Goal: Information Seeking & Learning: Learn about a topic

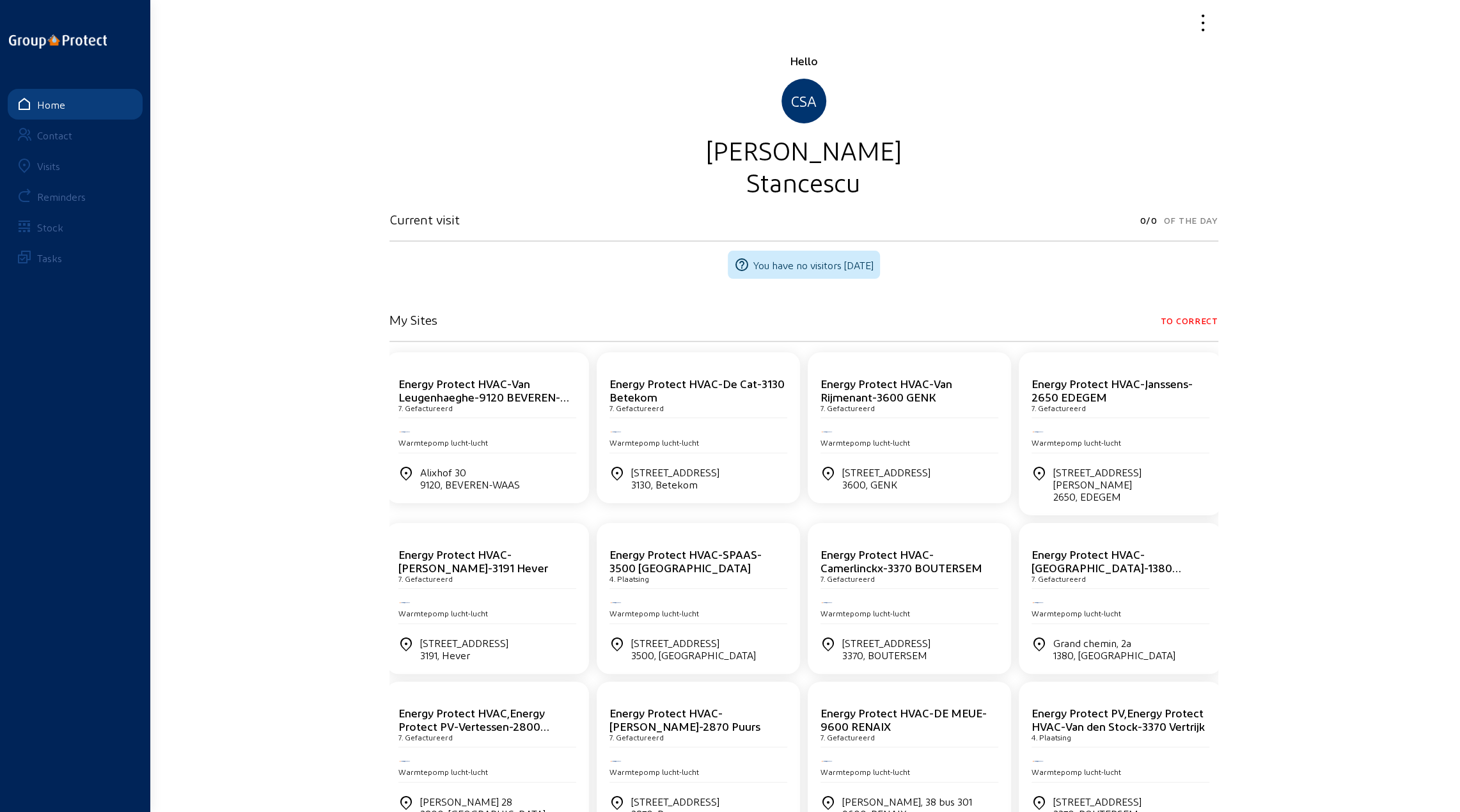
click at [46, 166] on div "Visits" at bounding box center [48, 167] width 23 height 13
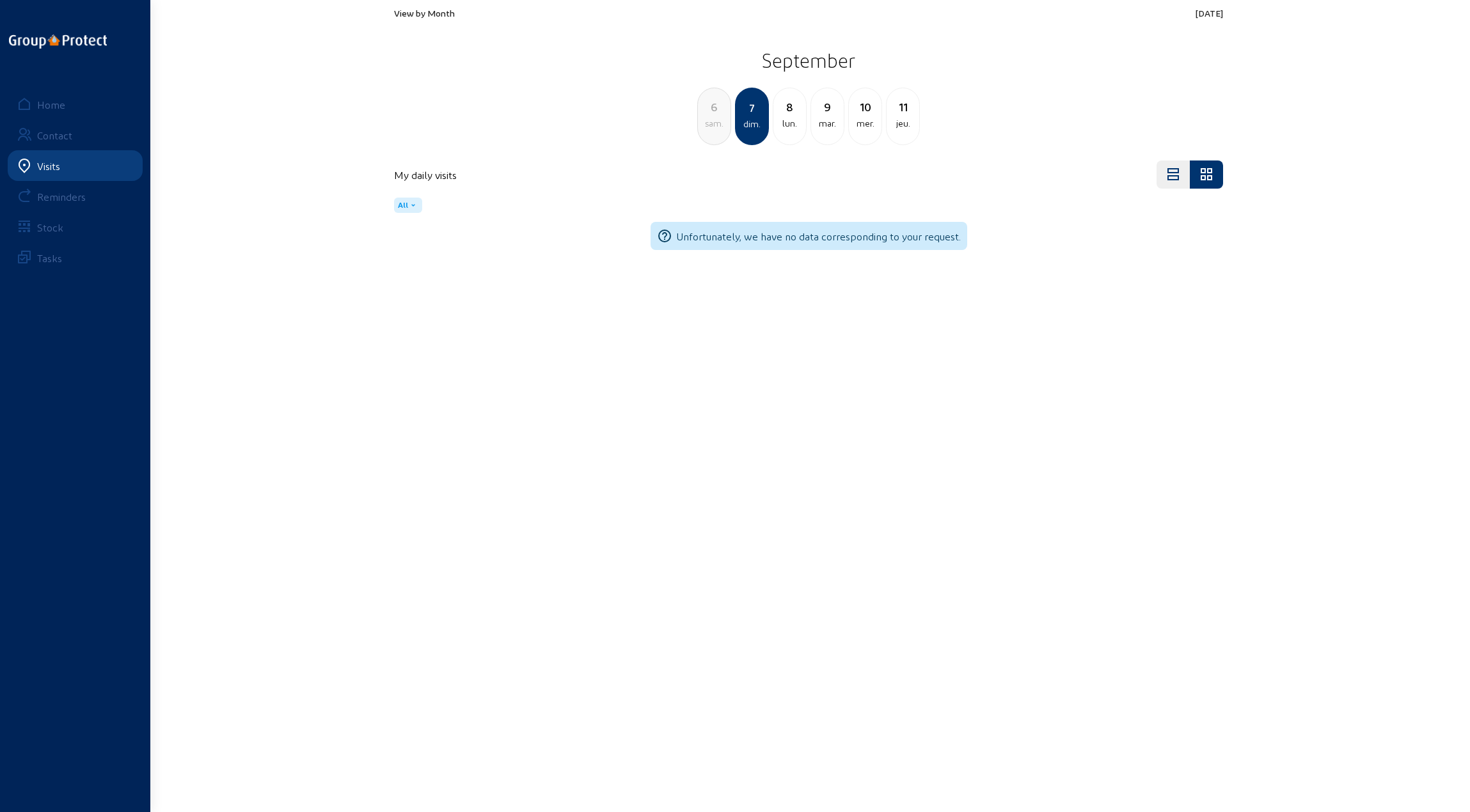
drag, startPoint x: 788, startPoint y: 113, endPoint x: 726, endPoint y: 148, distance: 71.2
click at [787, 115] on div "8" at bounding box center [789, 107] width 32 height 18
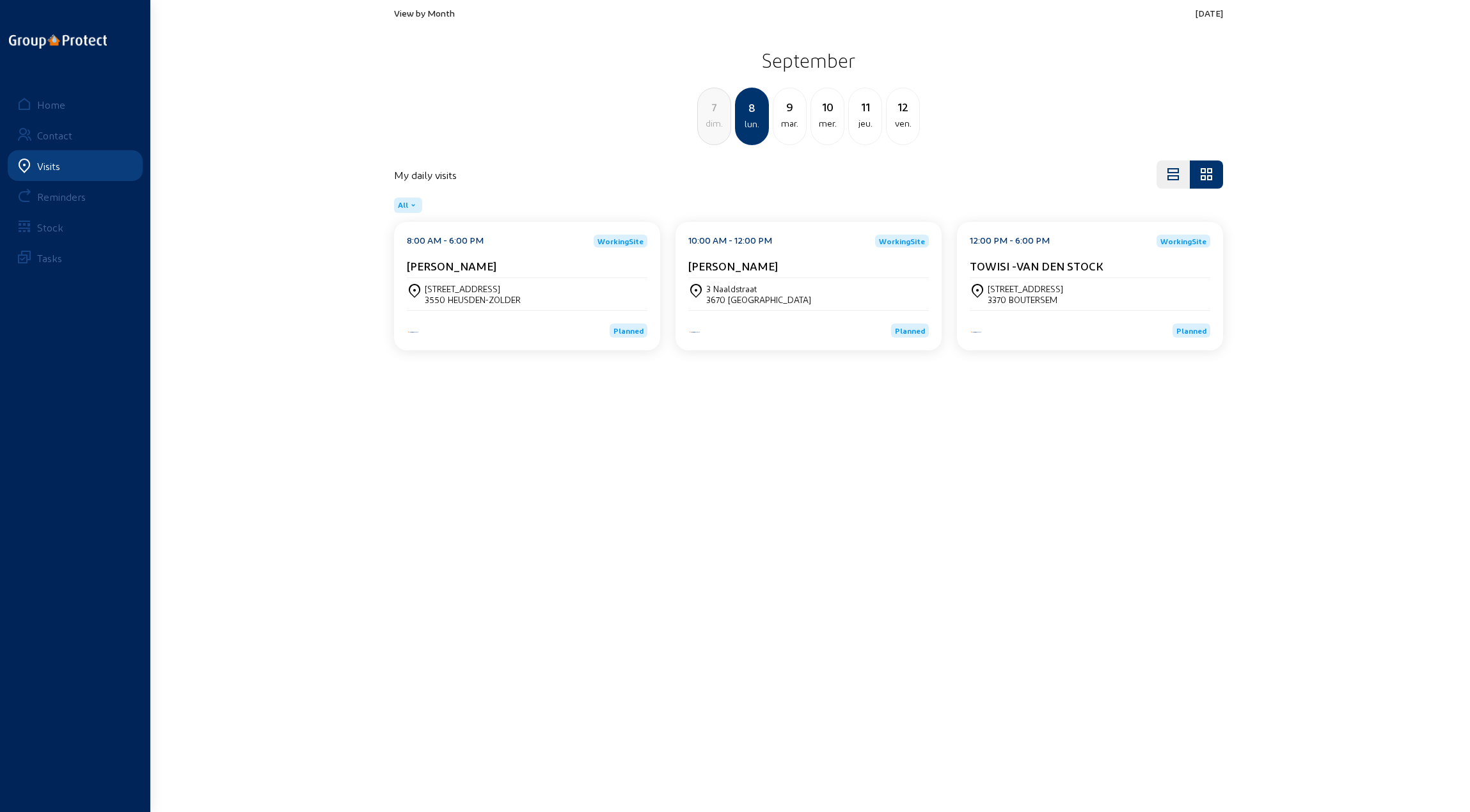
click at [453, 294] on div "3550 HEUSDEN-ZOLDER" at bounding box center [472, 299] width 96 height 11
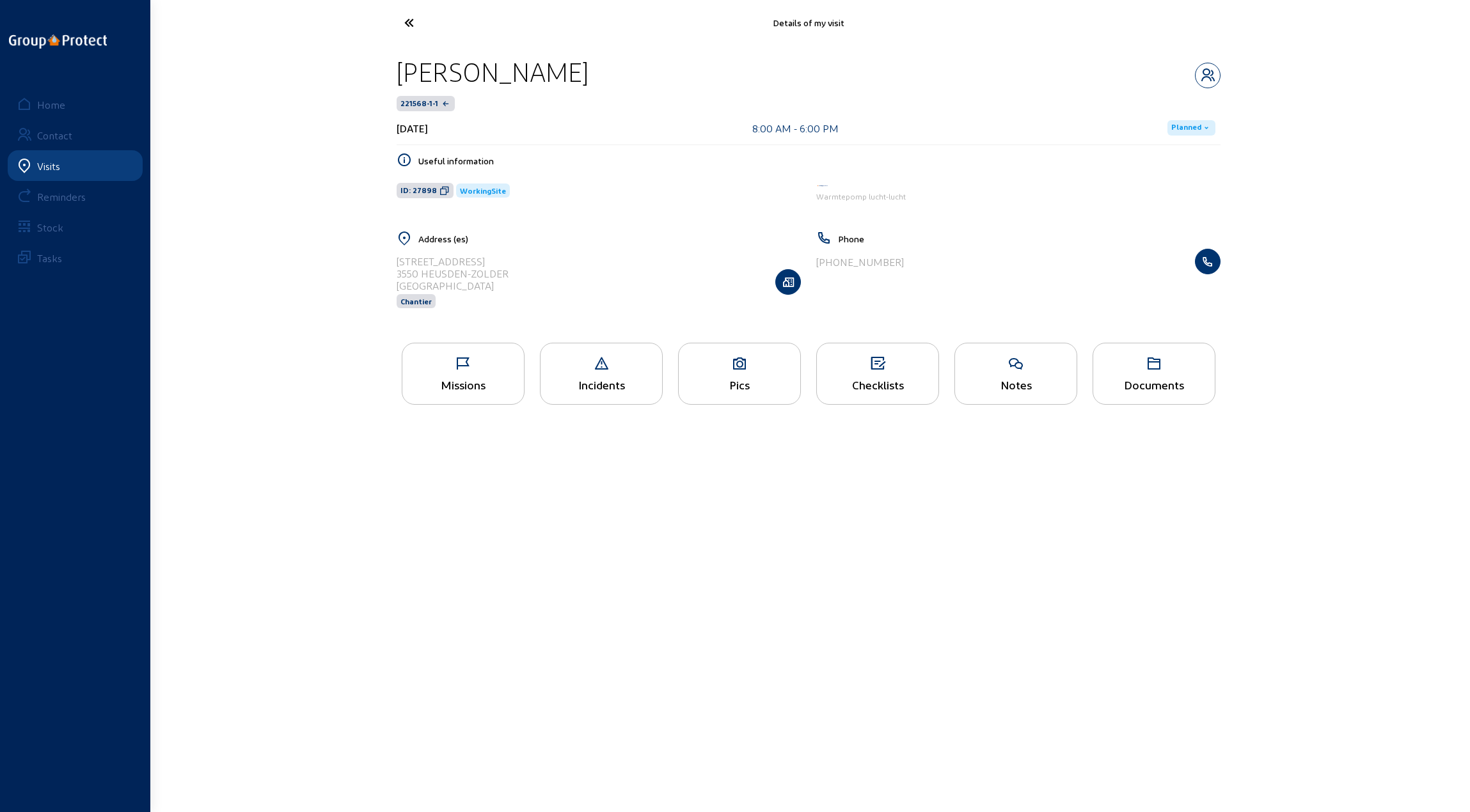
click at [458, 368] on icon at bounding box center [463, 363] width 122 height 15
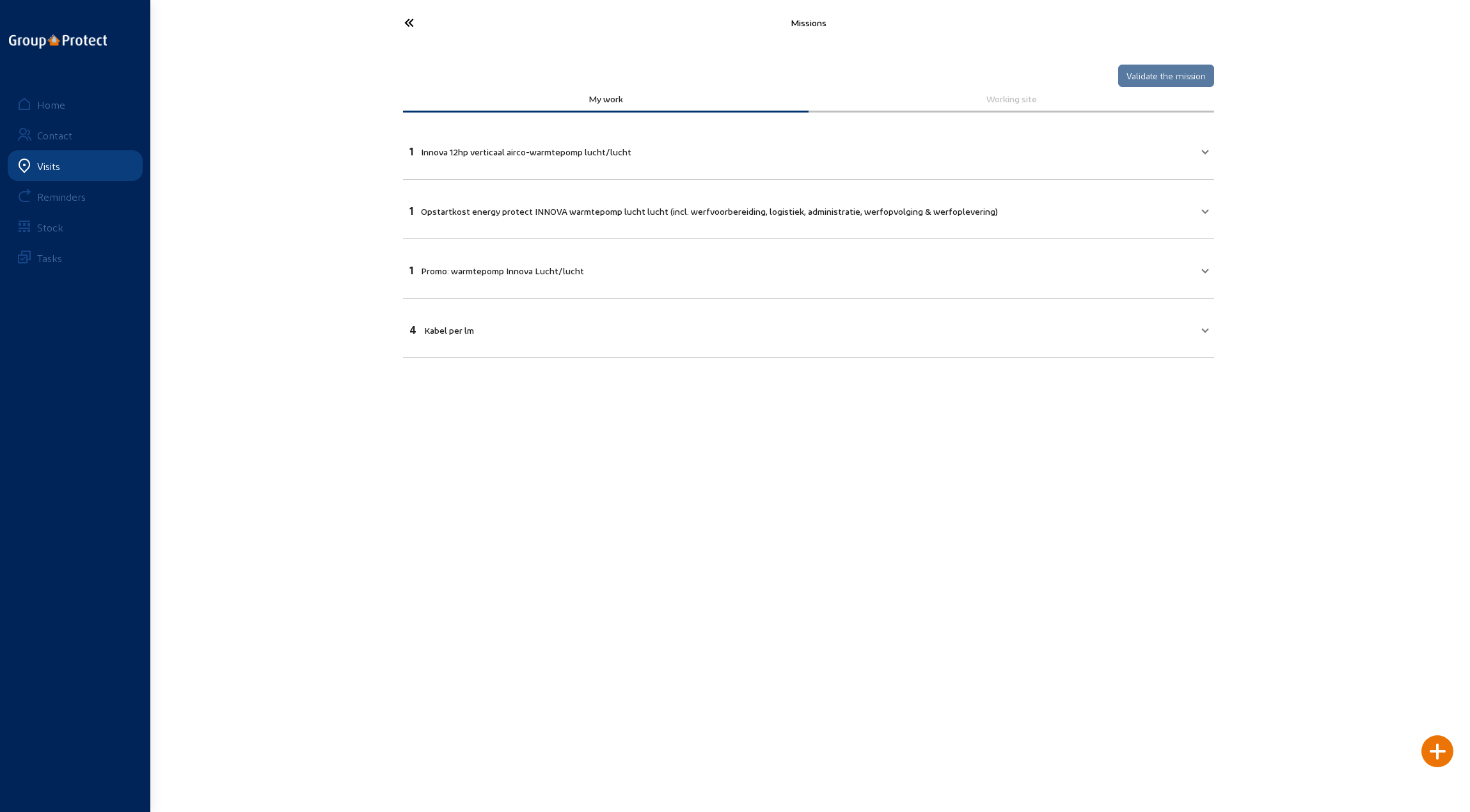
click at [751, 321] on mat-panel-title "4 Kabel per lm" at bounding box center [801, 328] width 783 height 14
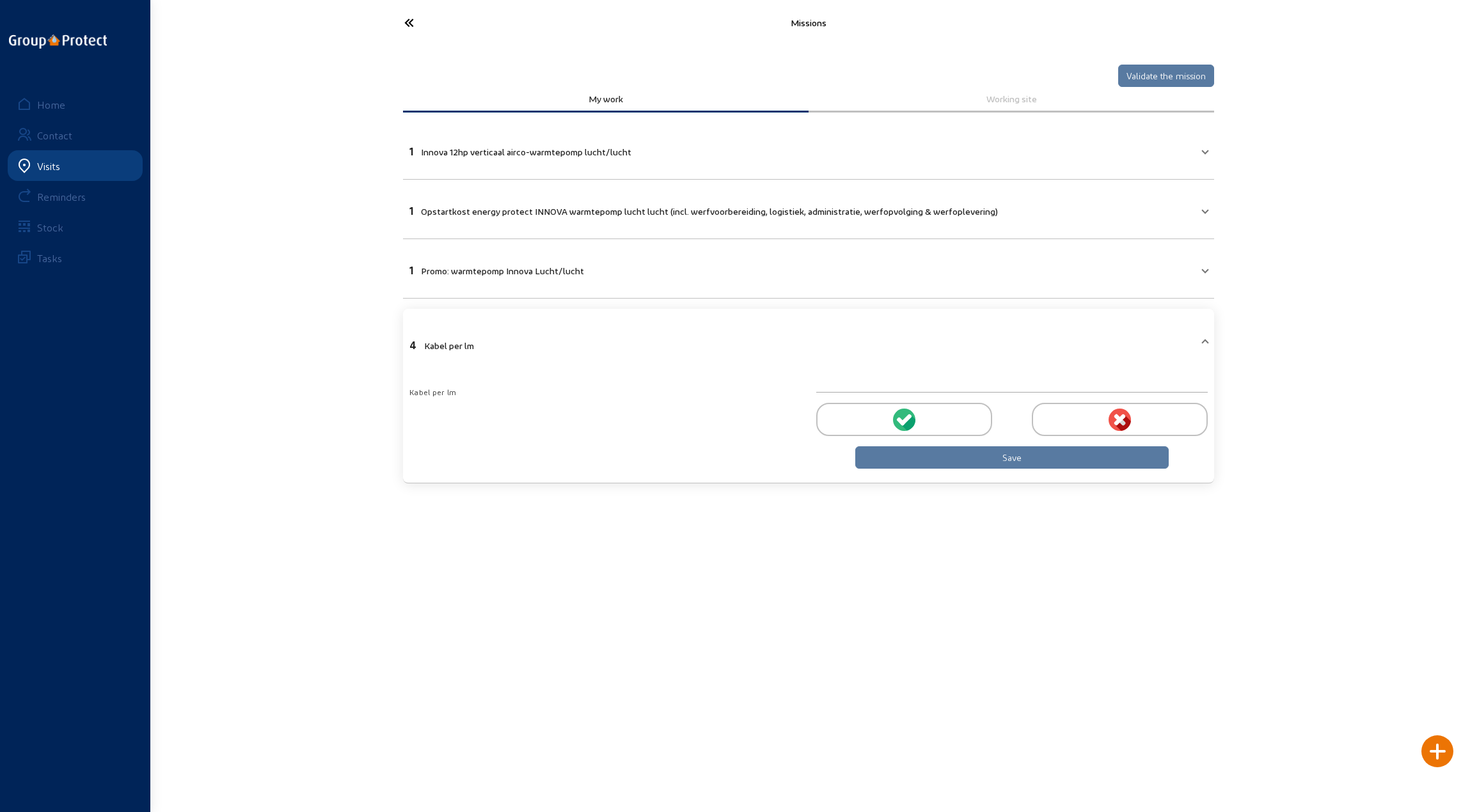
click at [408, 20] on icon at bounding box center [456, 22] width 117 height 22
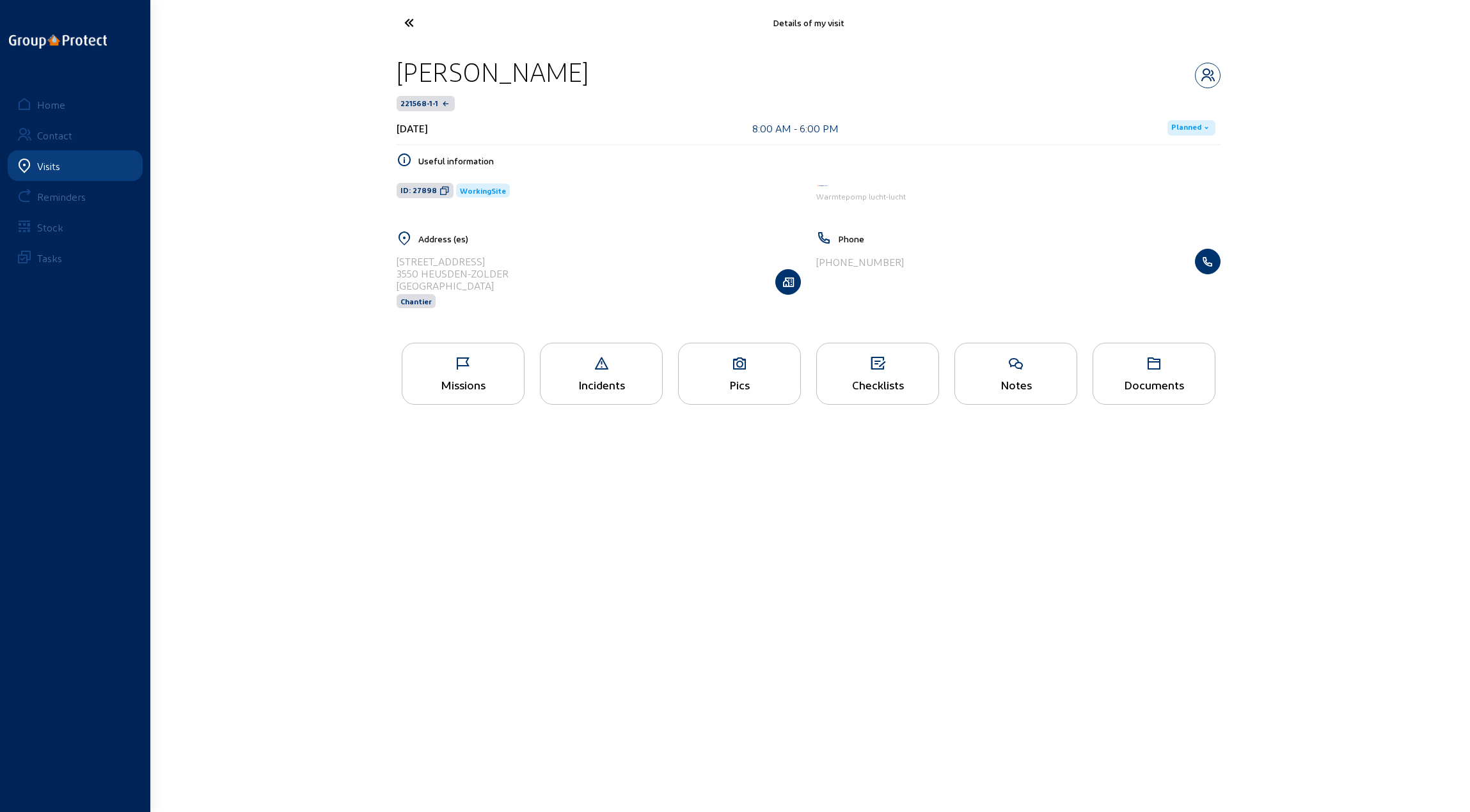
click at [749, 380] on div "Pics" at bounding box center [740, 384] width 122 height 13
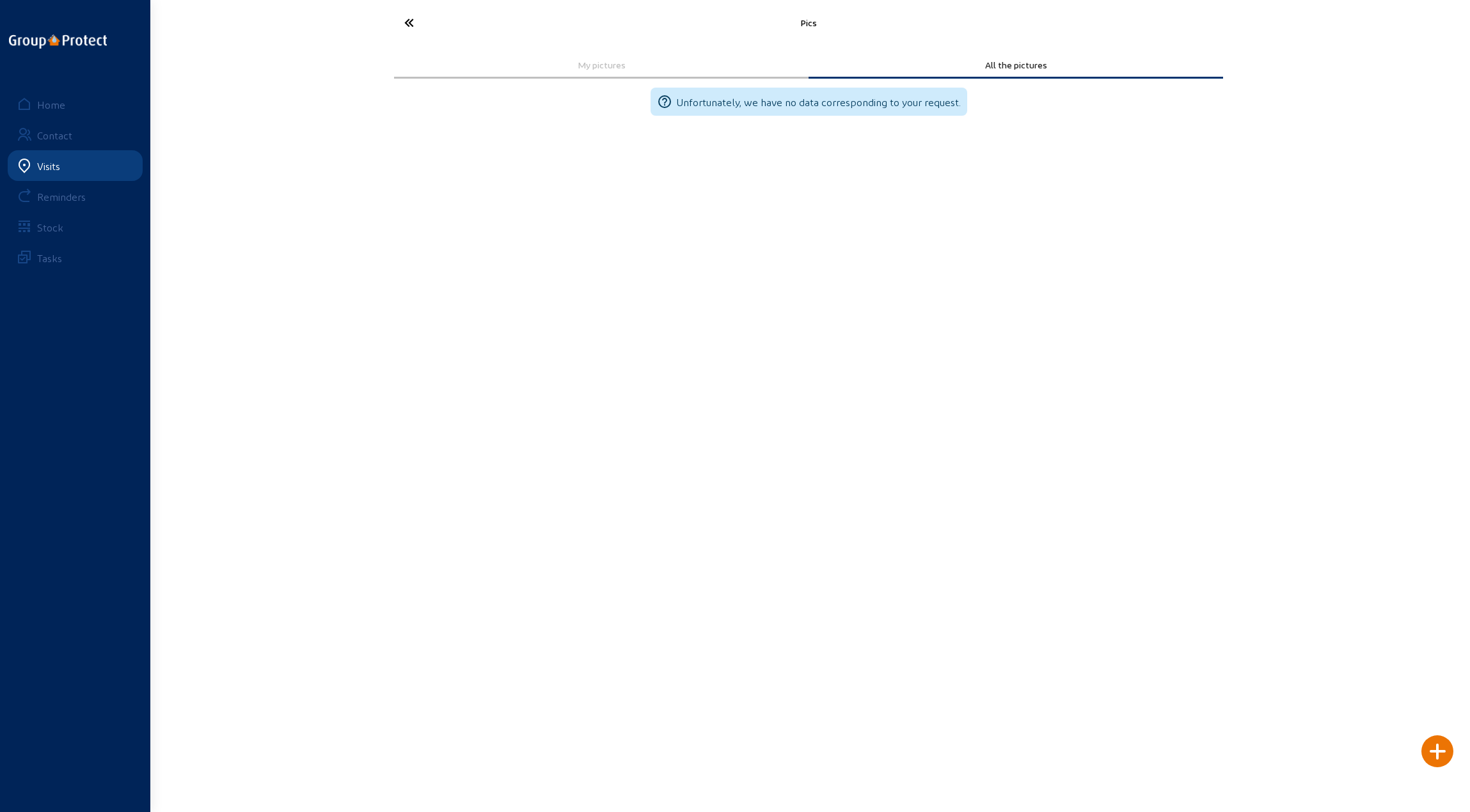
click at [407, 20] on icon at bounding box center [456, 22] width 117 height 22
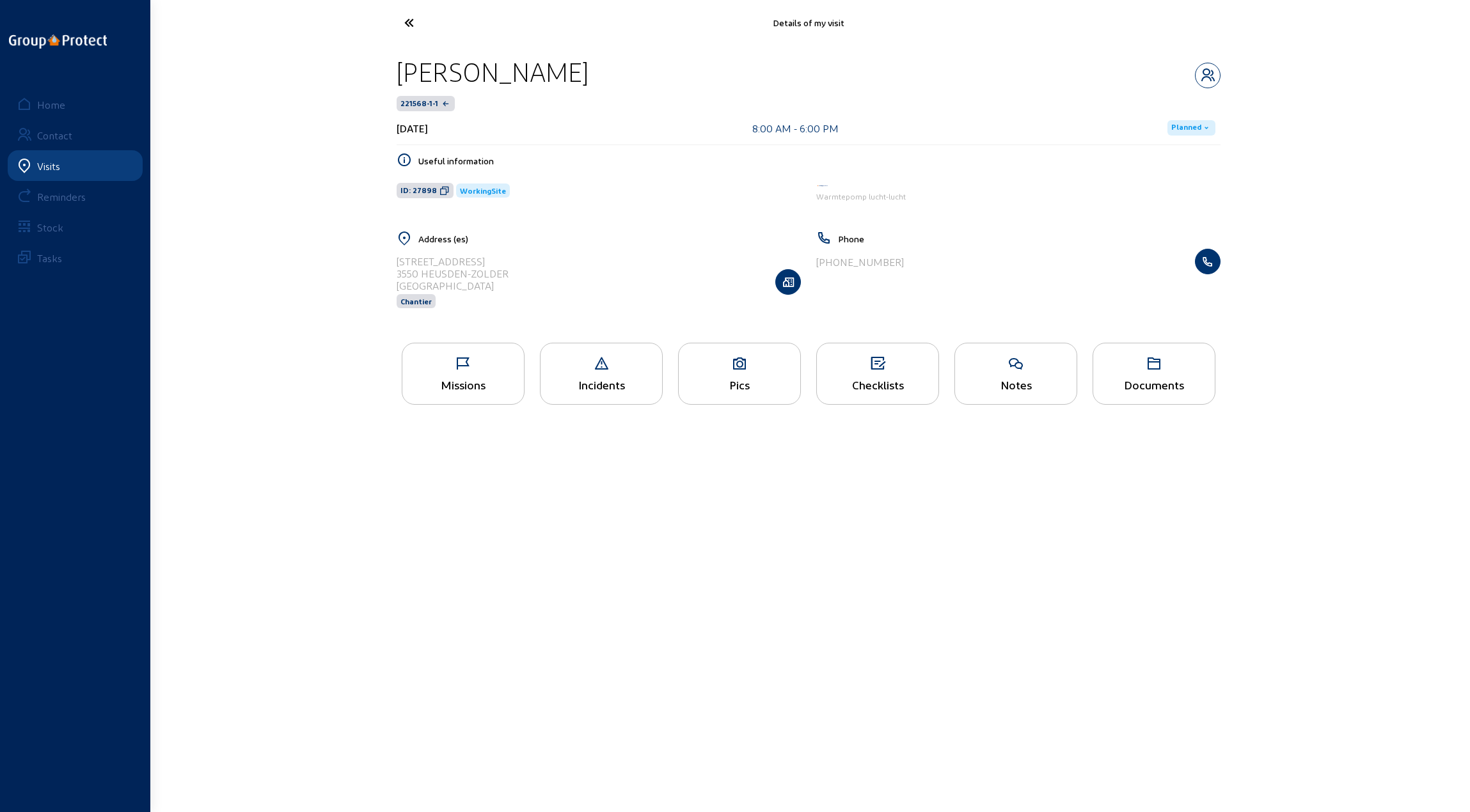
click at [867, 361] on icon at bounding box center [878, 363] width 122 height 15
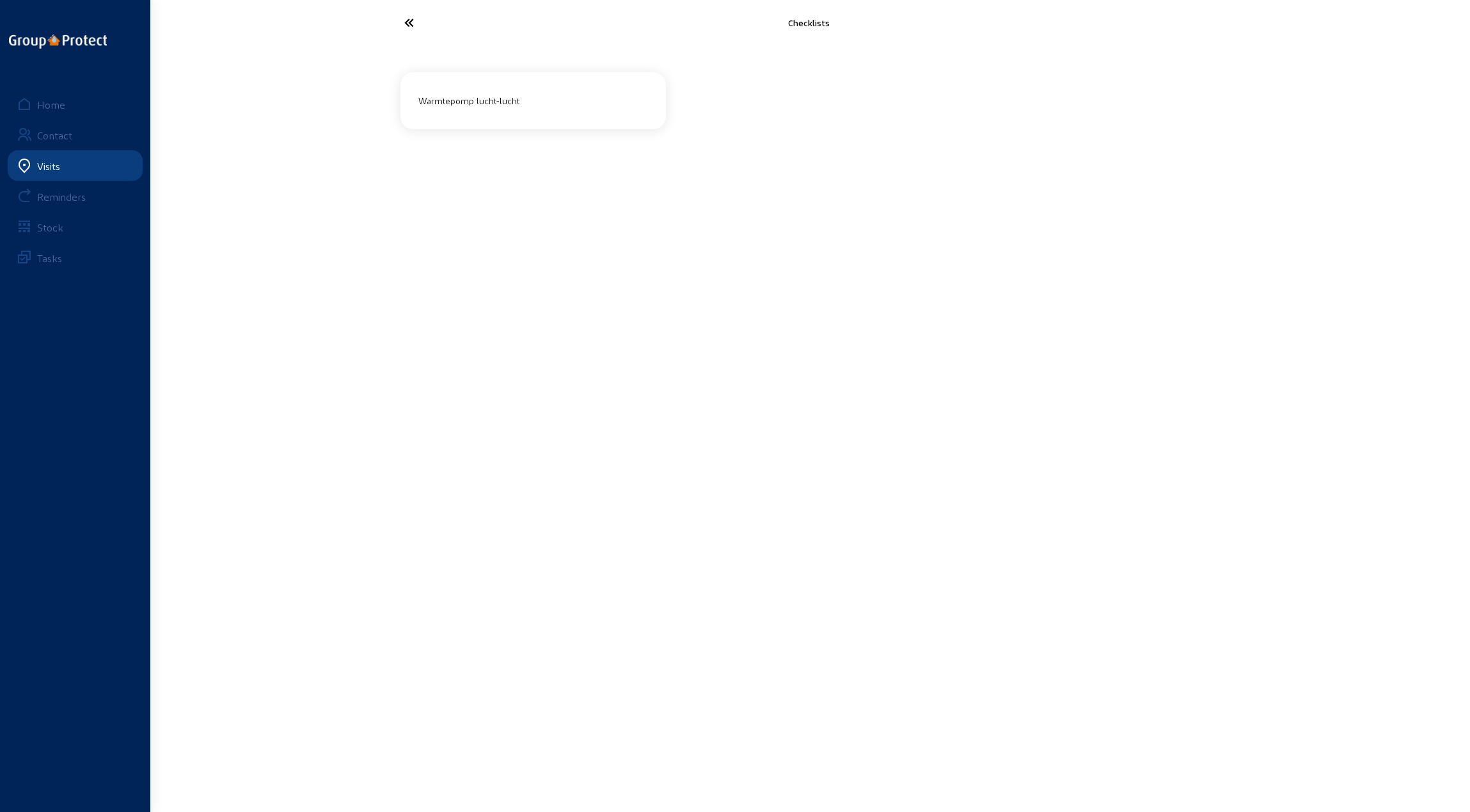
click at [516, 100] on div "Warmtepomp lucht-lucht" at bounding box center [533, 101] width 240 height 21
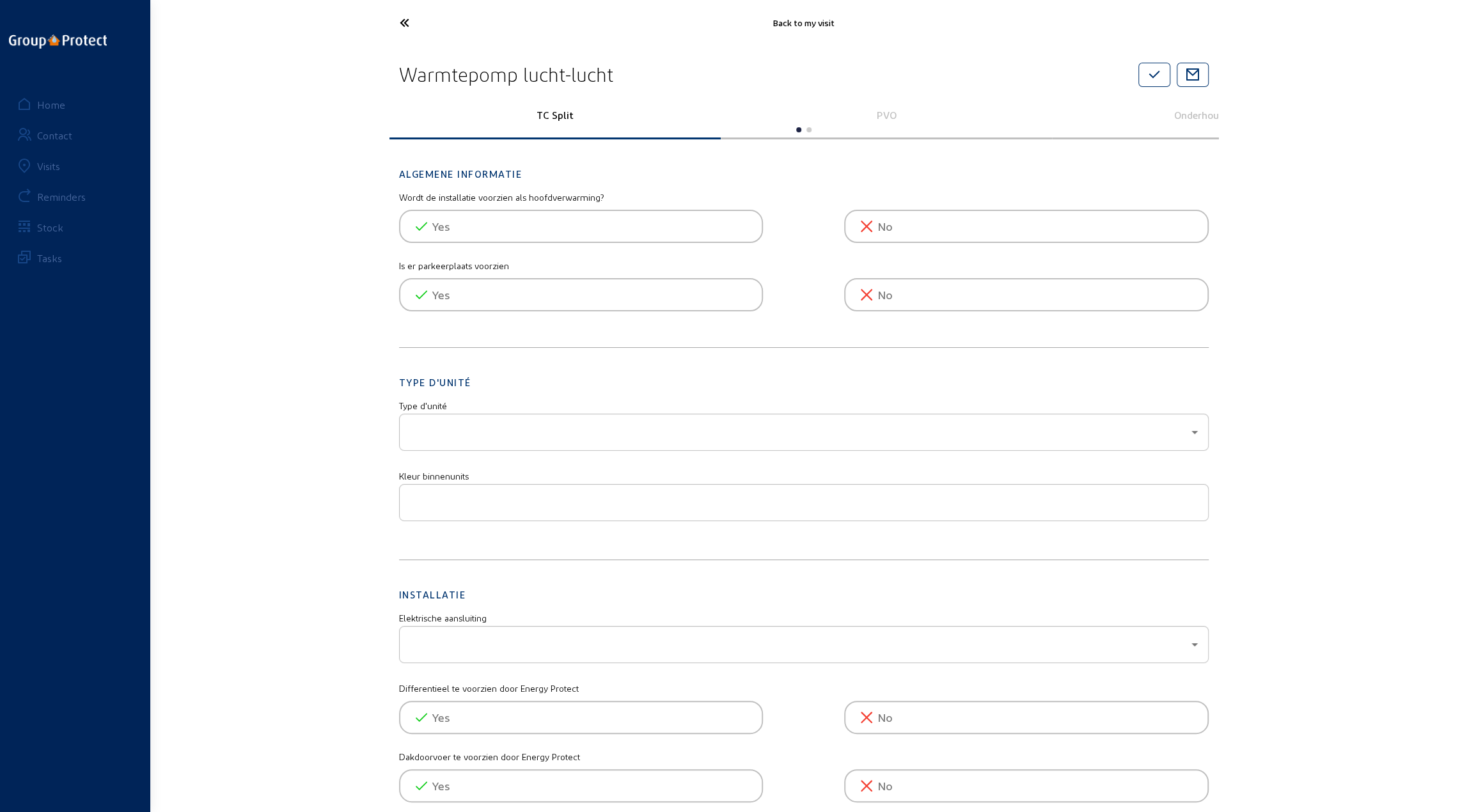
click at [882, 115] on p "PVO" at bounding box center [887, 115] width 313 height 13
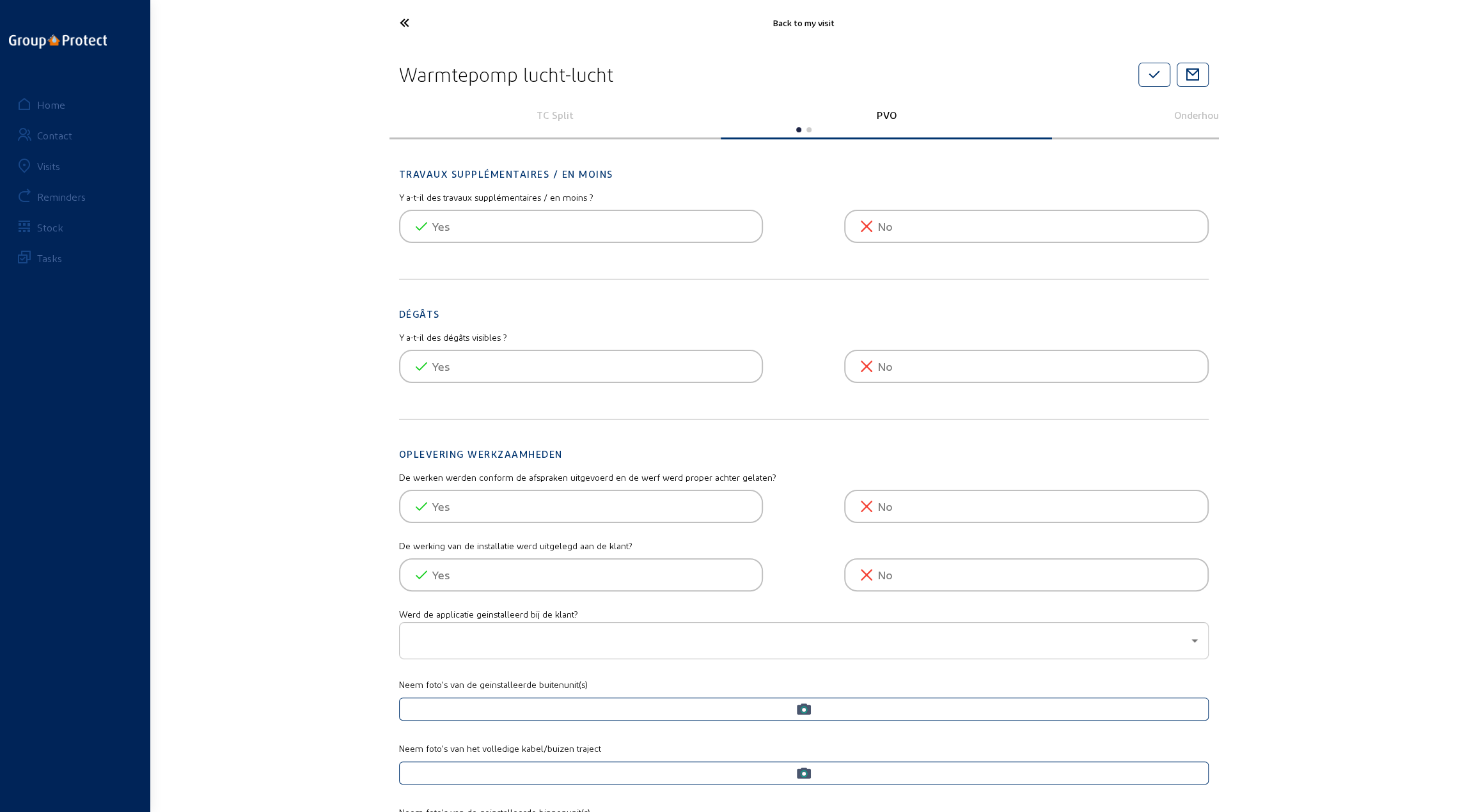
click at [553, 112] on p "TC Split" at bounding box center [555, 115] width 313 height 13
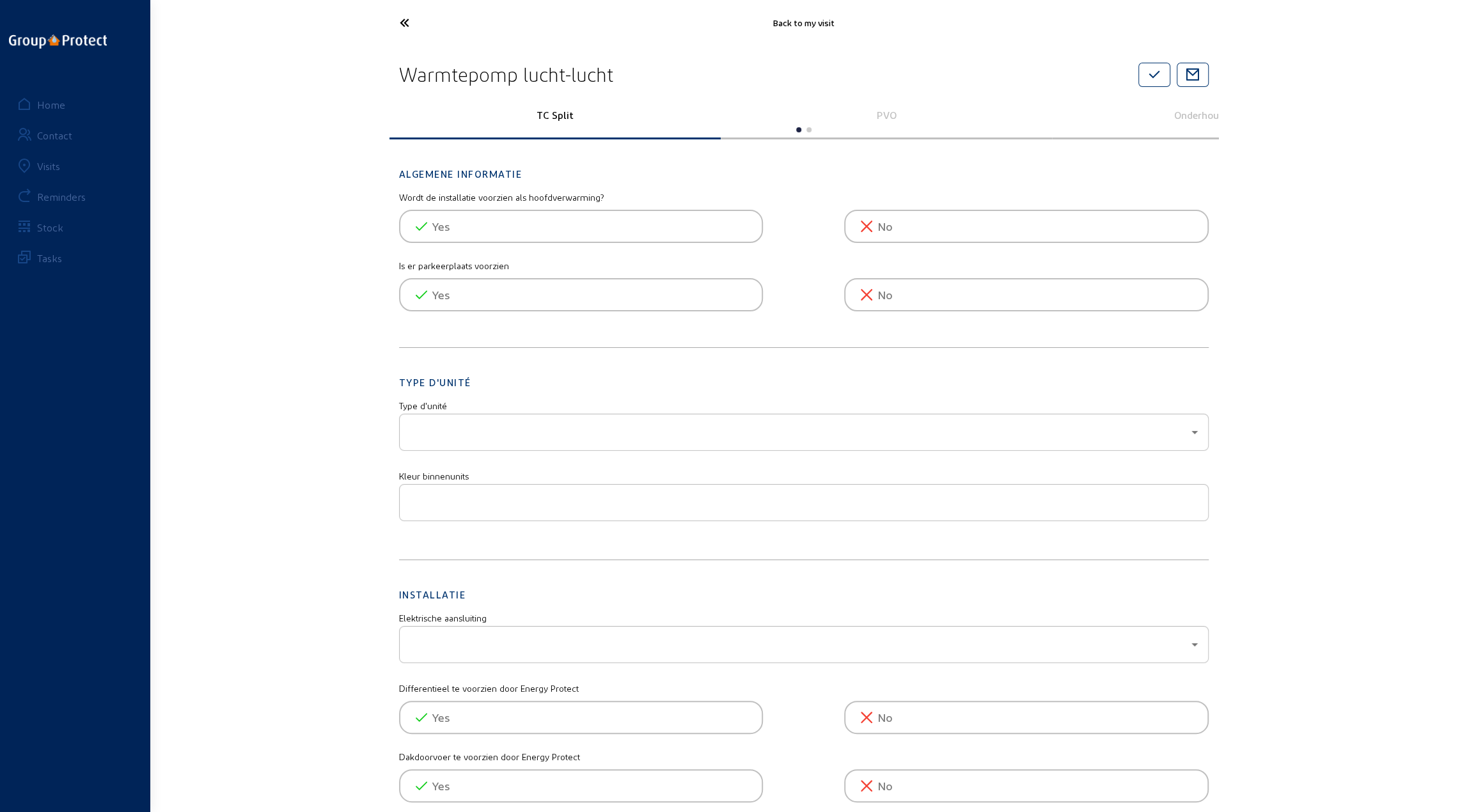
click at [405, 21] on icon at bounding box center [451, 22] width 117 height 22
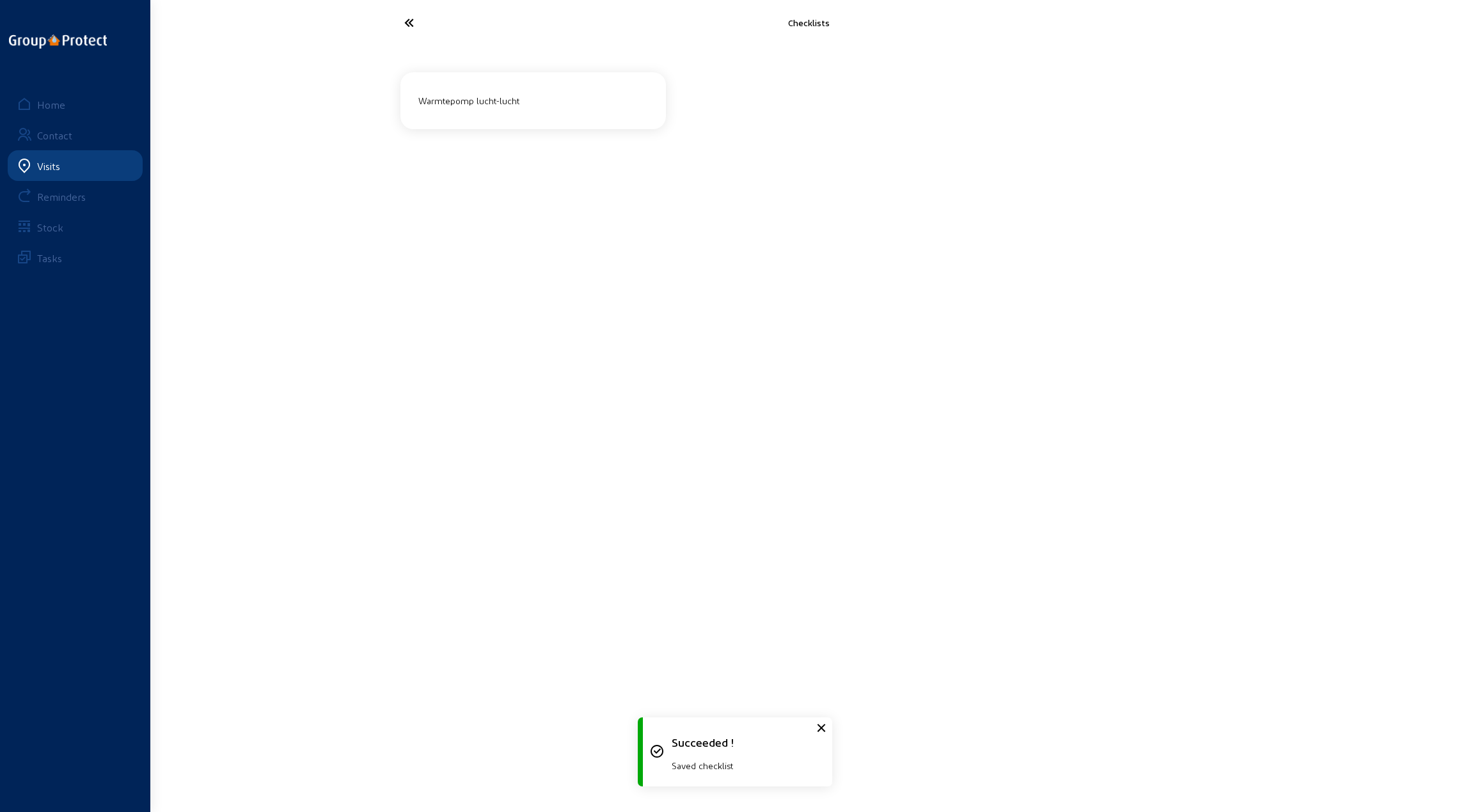
click at [404, 15] on icon at bounding box center [456, 22] width 117 height 22
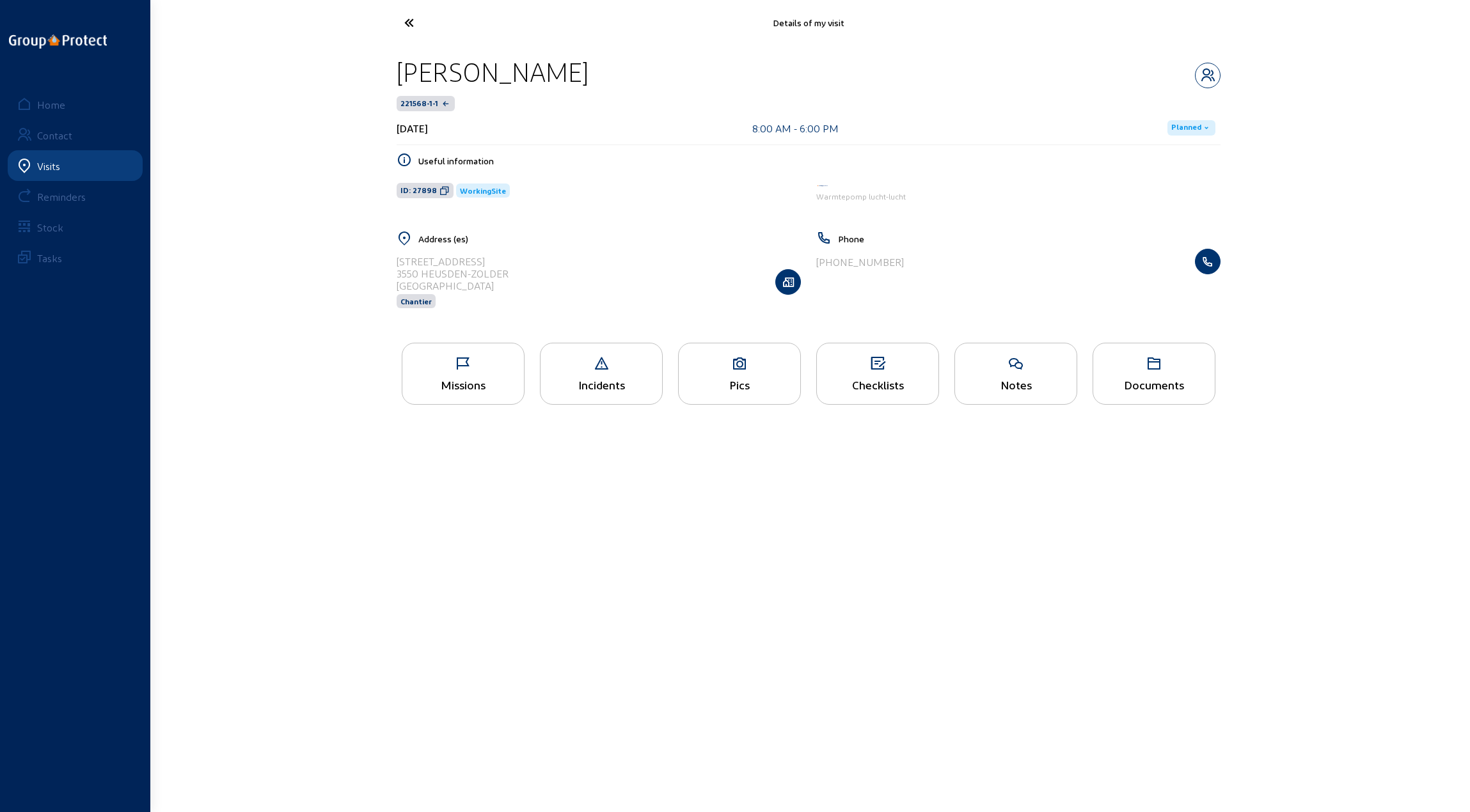
click at [408, 19] on icon at bounding box center [456, 22] width 117 height 22
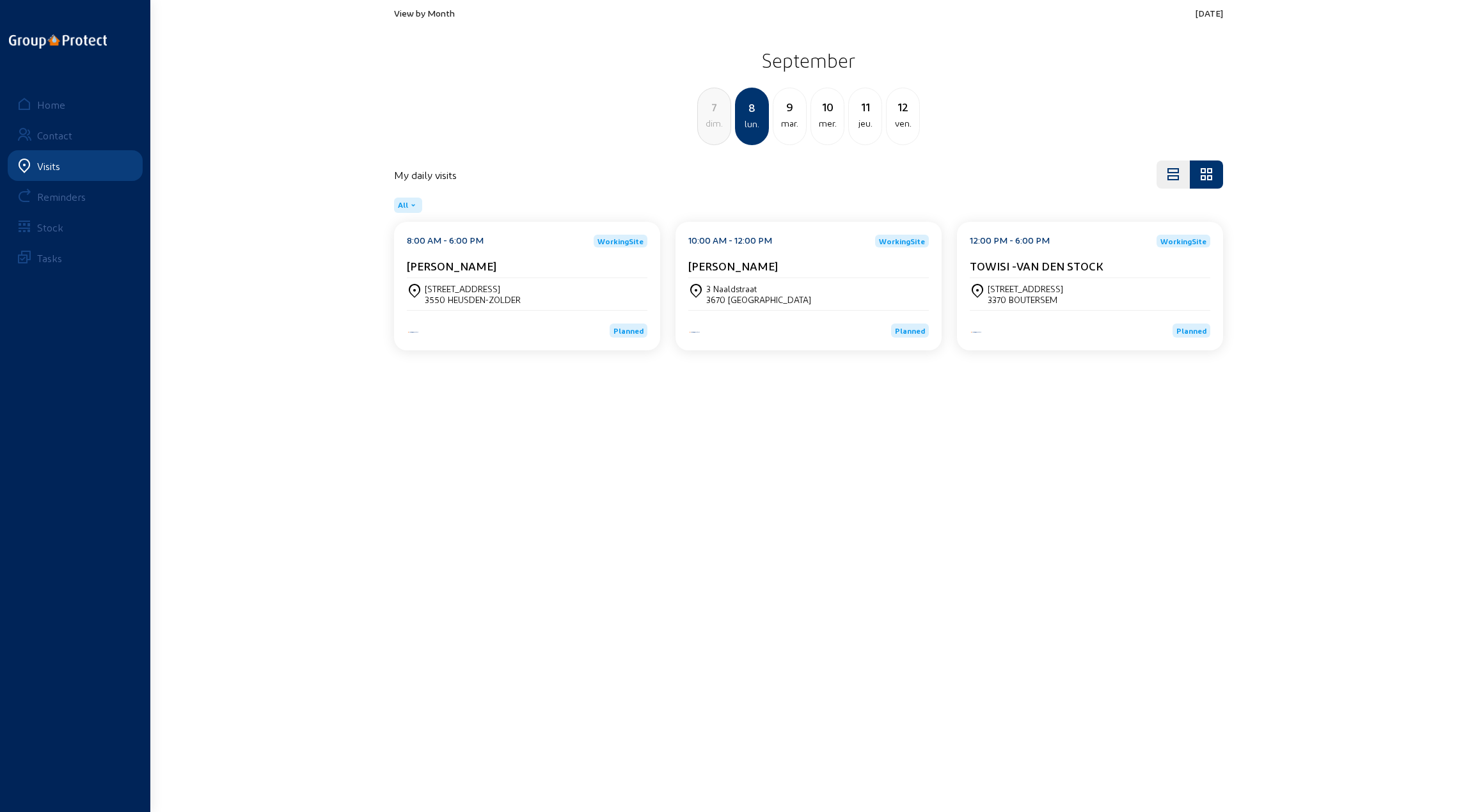
click at [809, 269] on div "[PERSON_NAME]" at bounding box center [808, 265] width 240 height 13
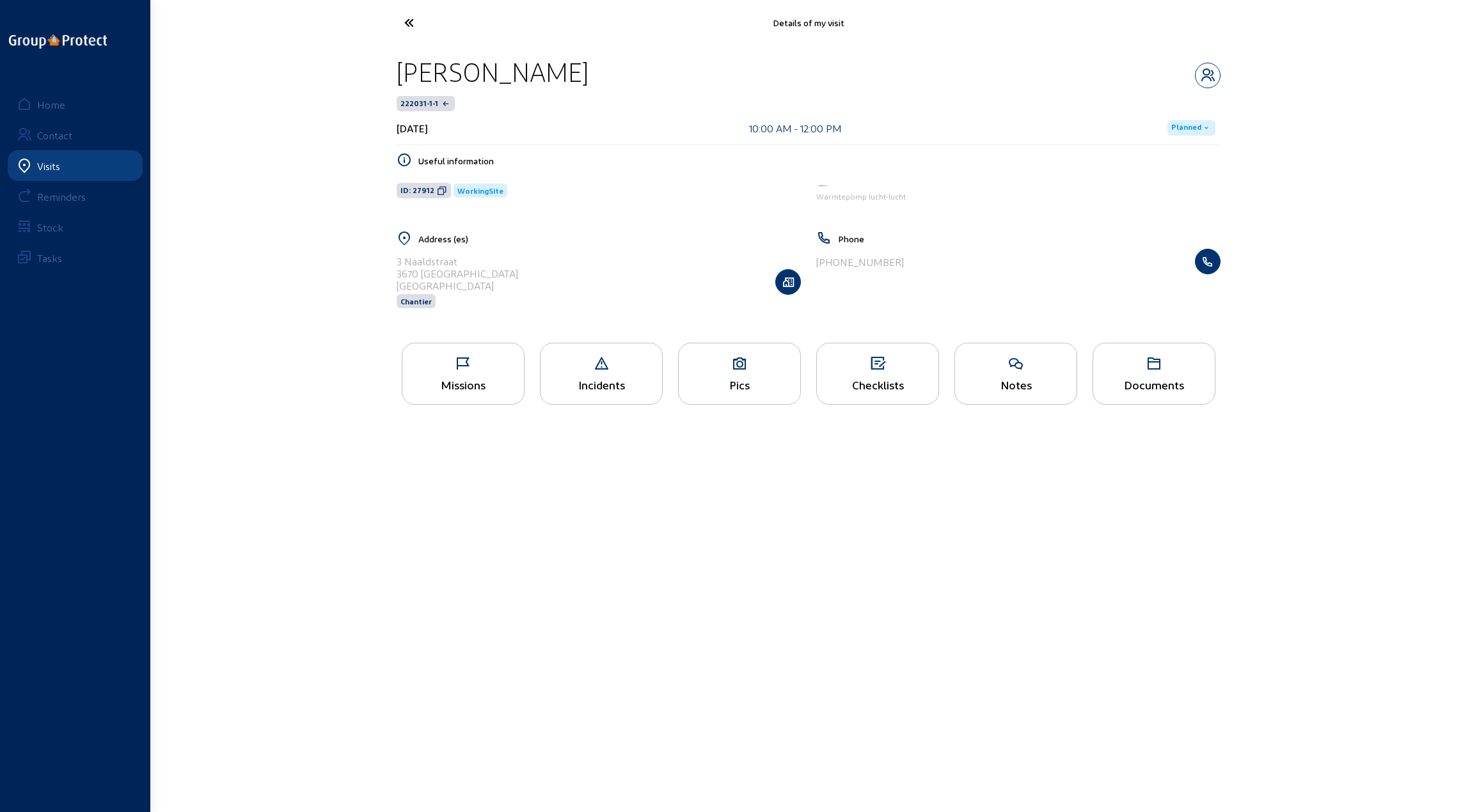
click at [483, 375] on div "Missions" at bounding box center [462, 373] width 123 height 62
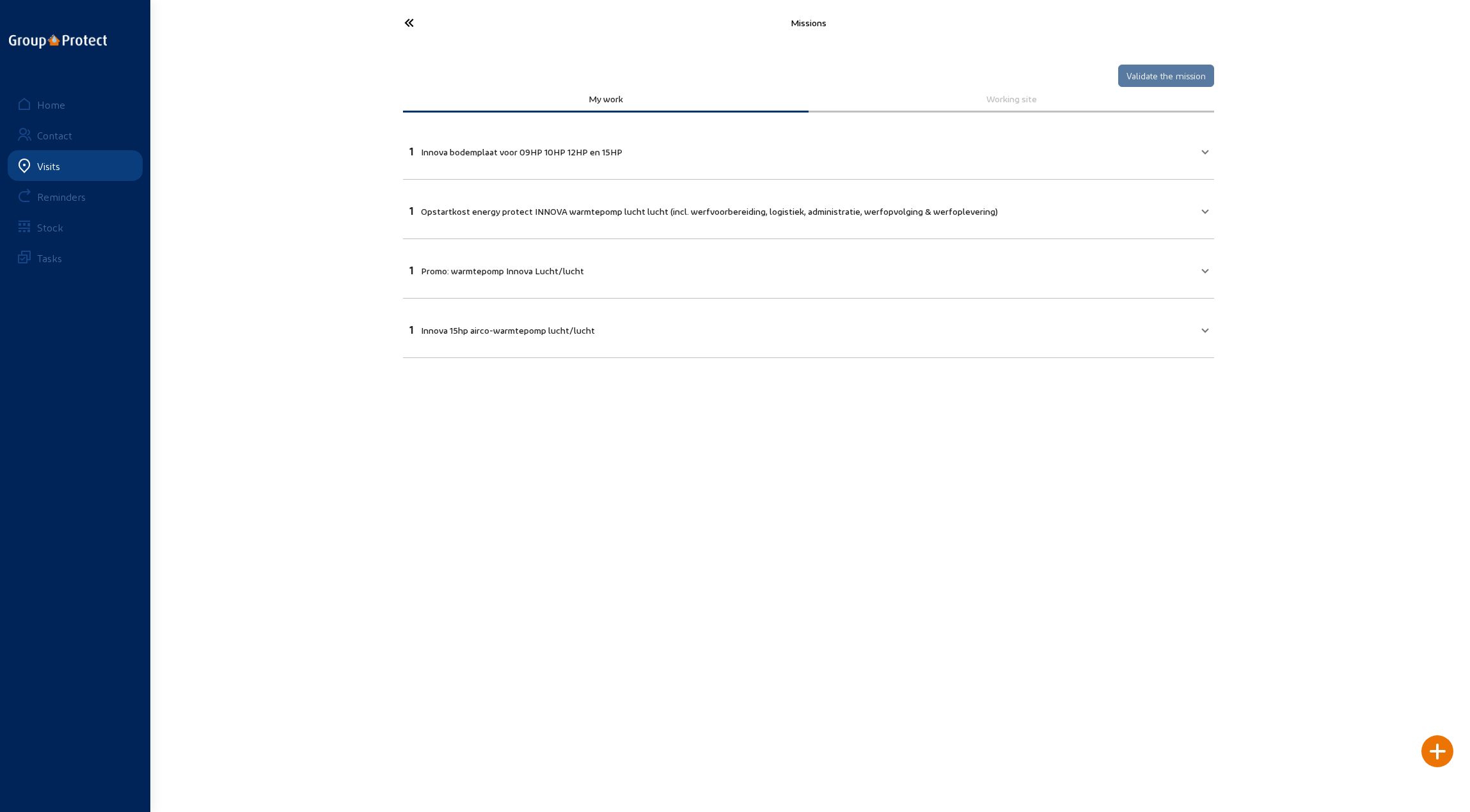
click at [410, 23] on icon at bounding box center [456, 22] width 117 height 22
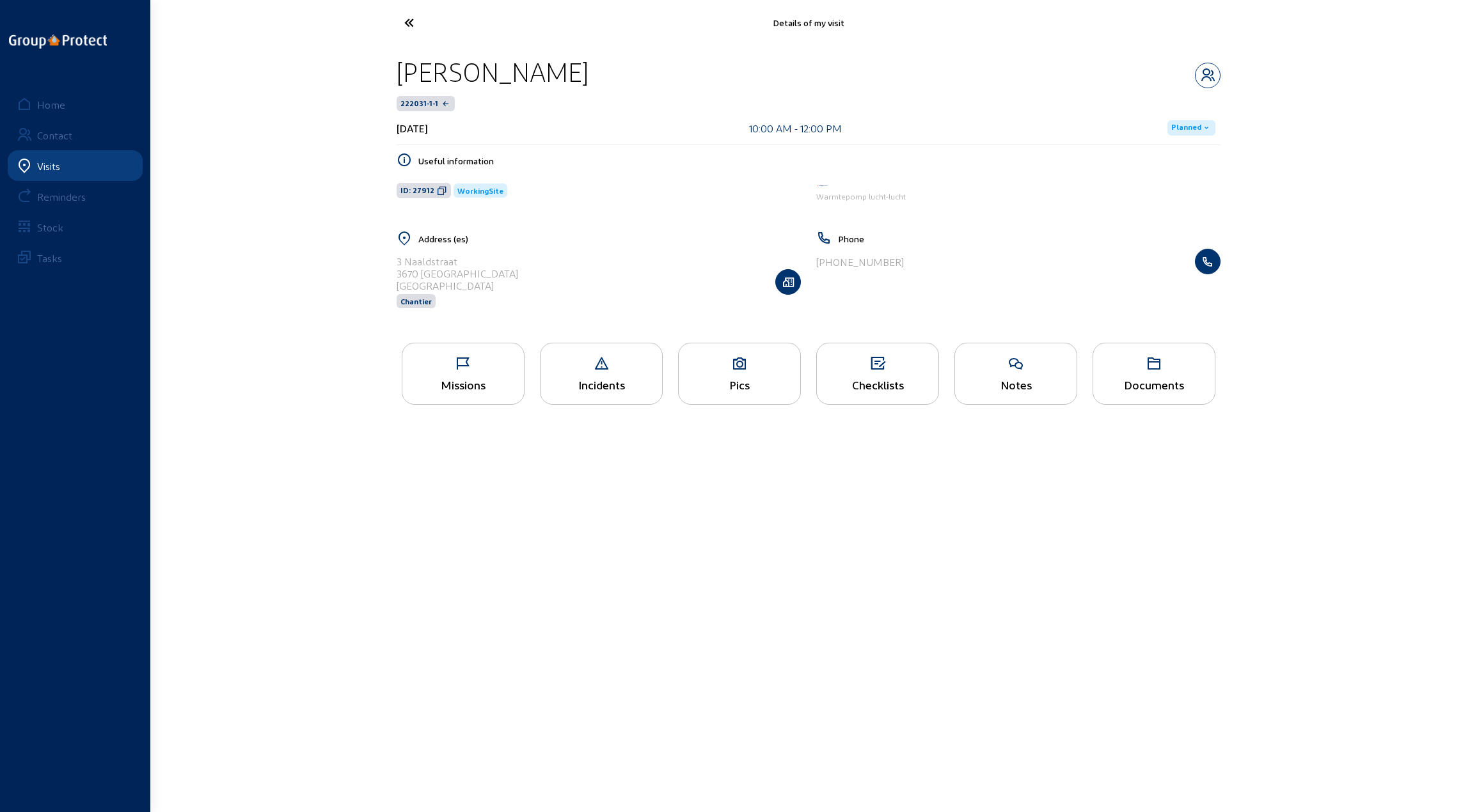
click at [410, 24] on icon at bounding box center [456, 22] width 117 height 22
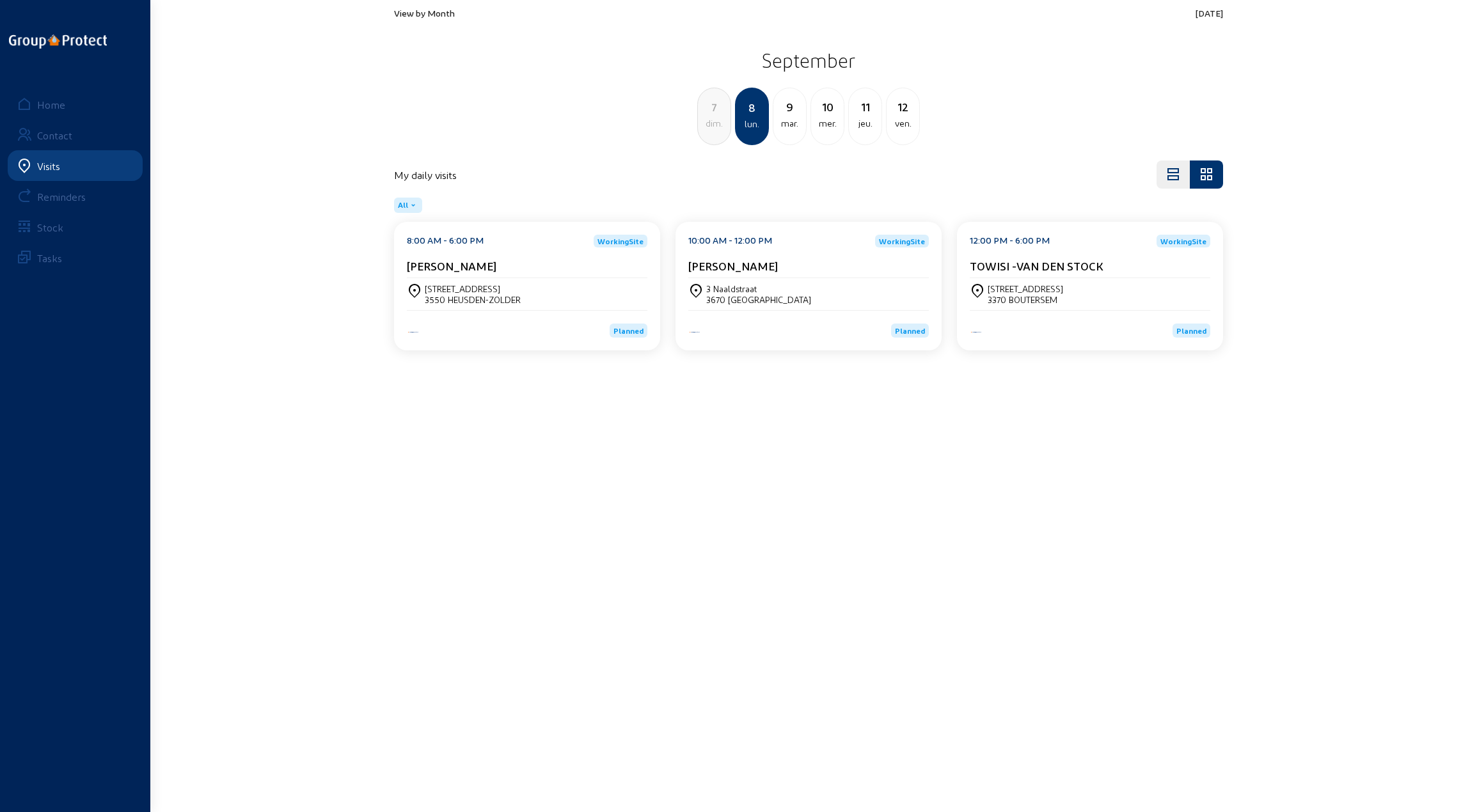
click at [1043, 298] on div "3370 BOUTERSEM" at bounding box center [1025, 299] width 75 height 11
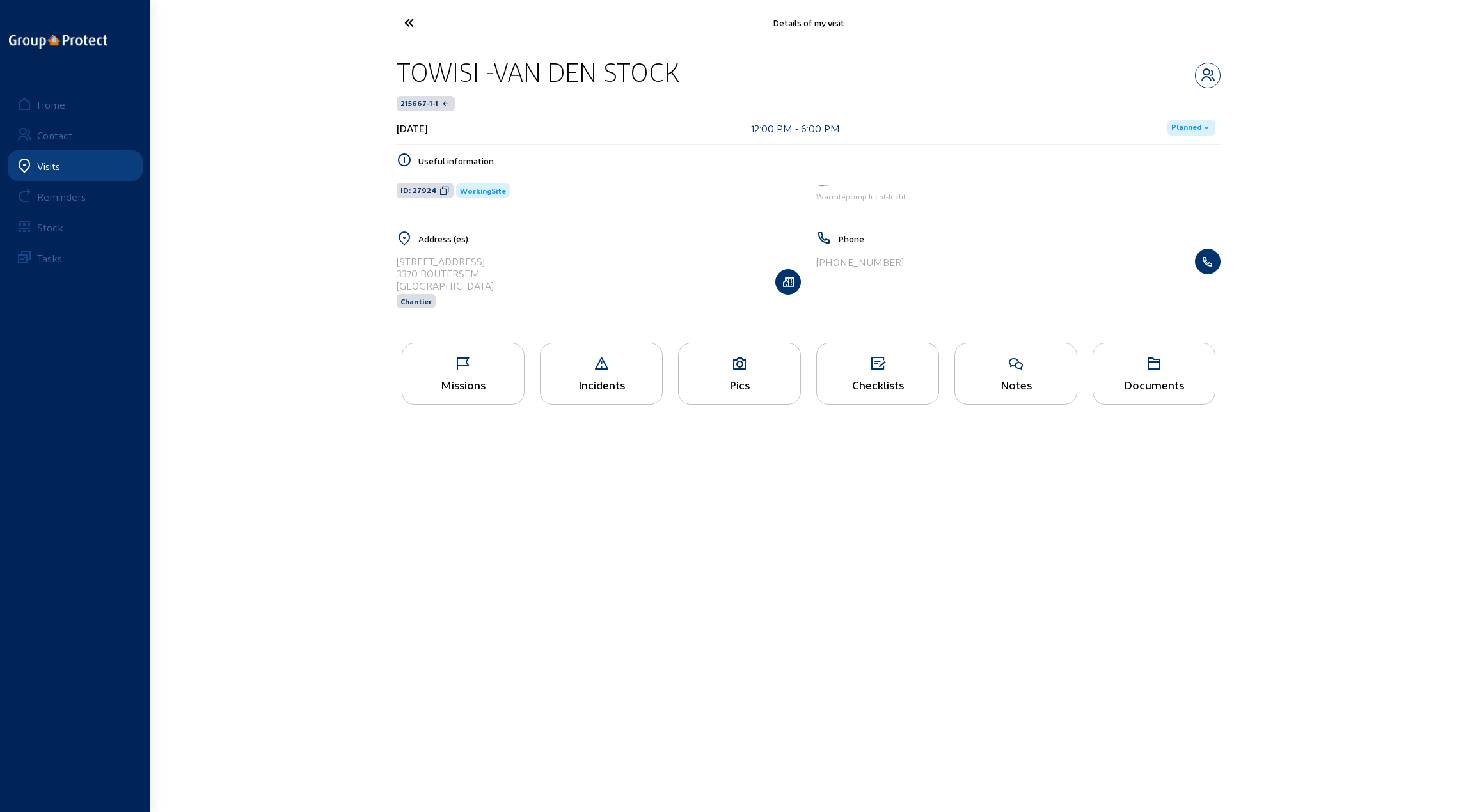
click at [471, 368] on icon at bounding box center [463, 363] width 122 height 15
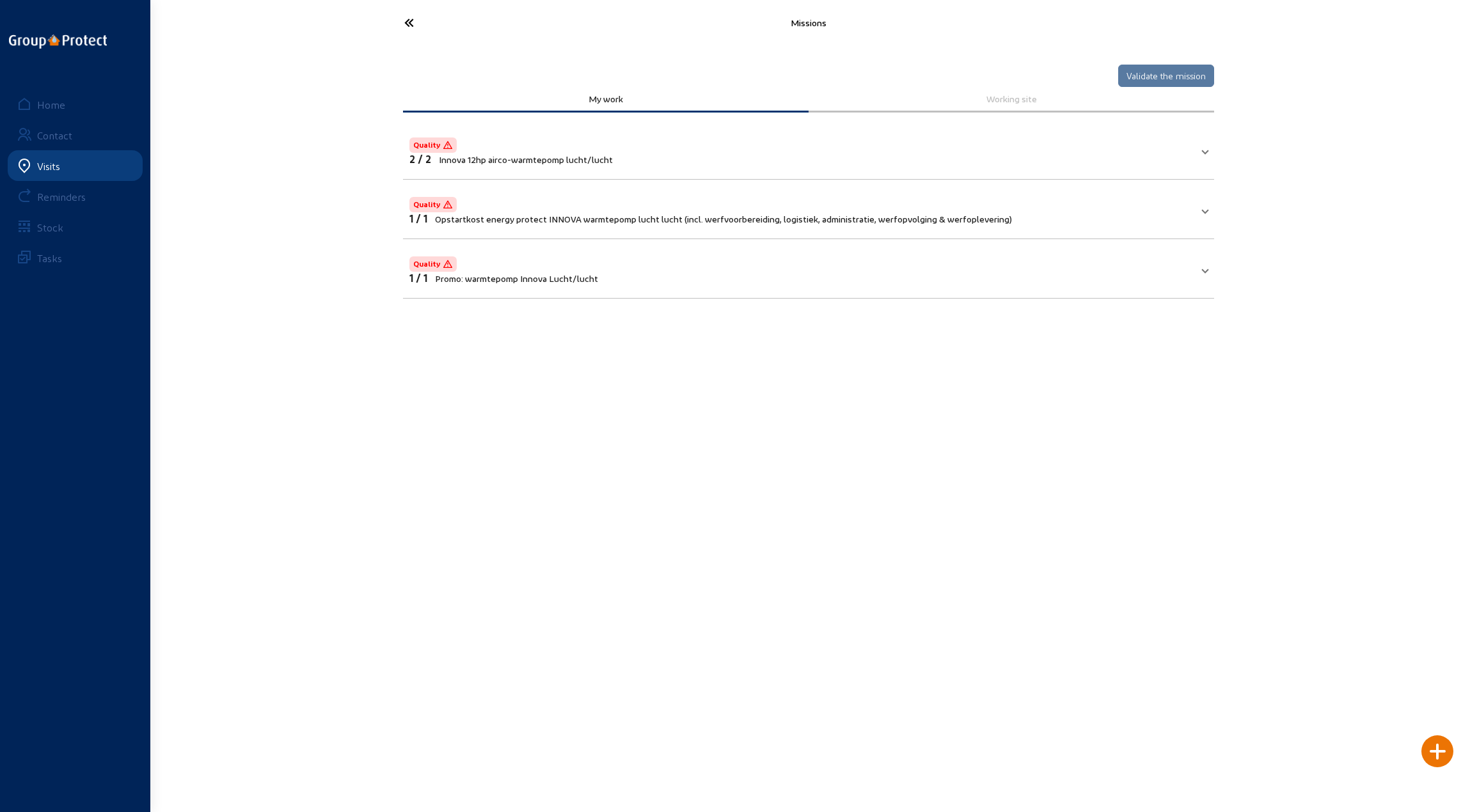
click at [431, 203] on span "Quality" at bounding box center [426, 204] width 27 height 10
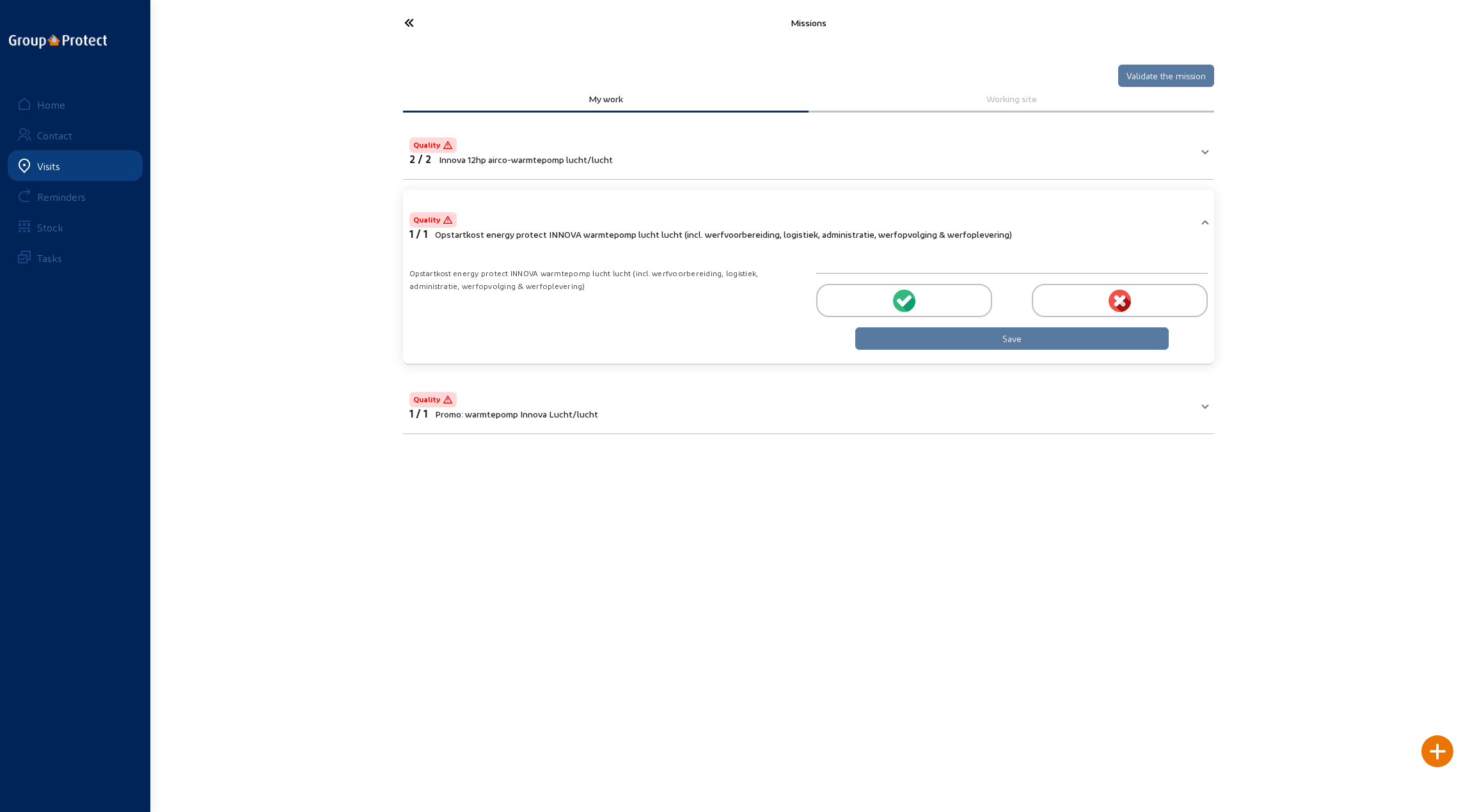
click at [286, 213] on div "Missions Validate the mission My work Working site Quality 2 / 2 Innova 12hp ai…" at bounding box center [735, 229] width 1470 height 459
click at [1207, 219] on span at bounding box center [1205, 225] width 5 height 11
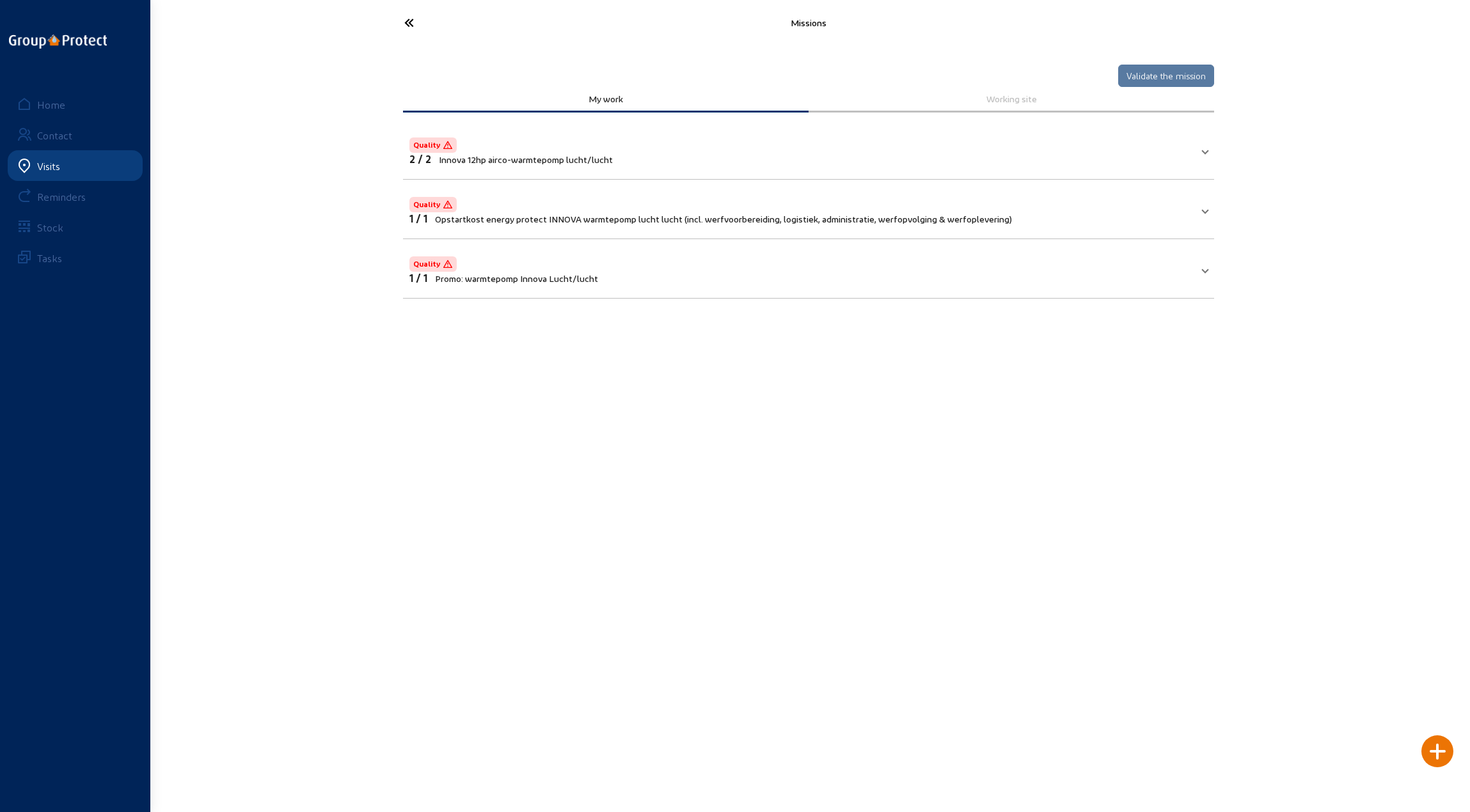
click at [410, 18] on icon at bounding box center [456, 22] width 117 height 22
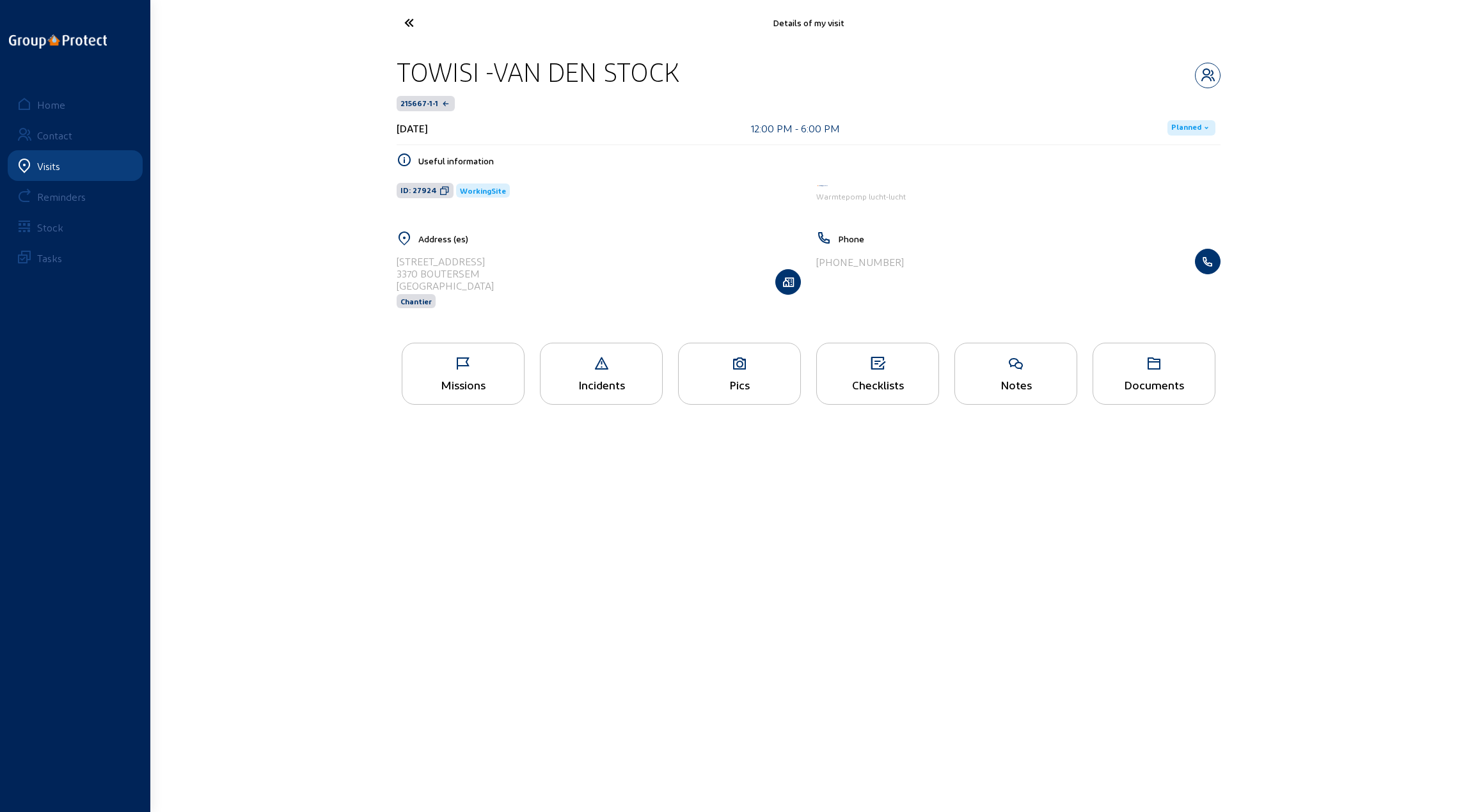
click at [735, 371] on div "Pics" at bounding box center [739, 373] width 123 height 62
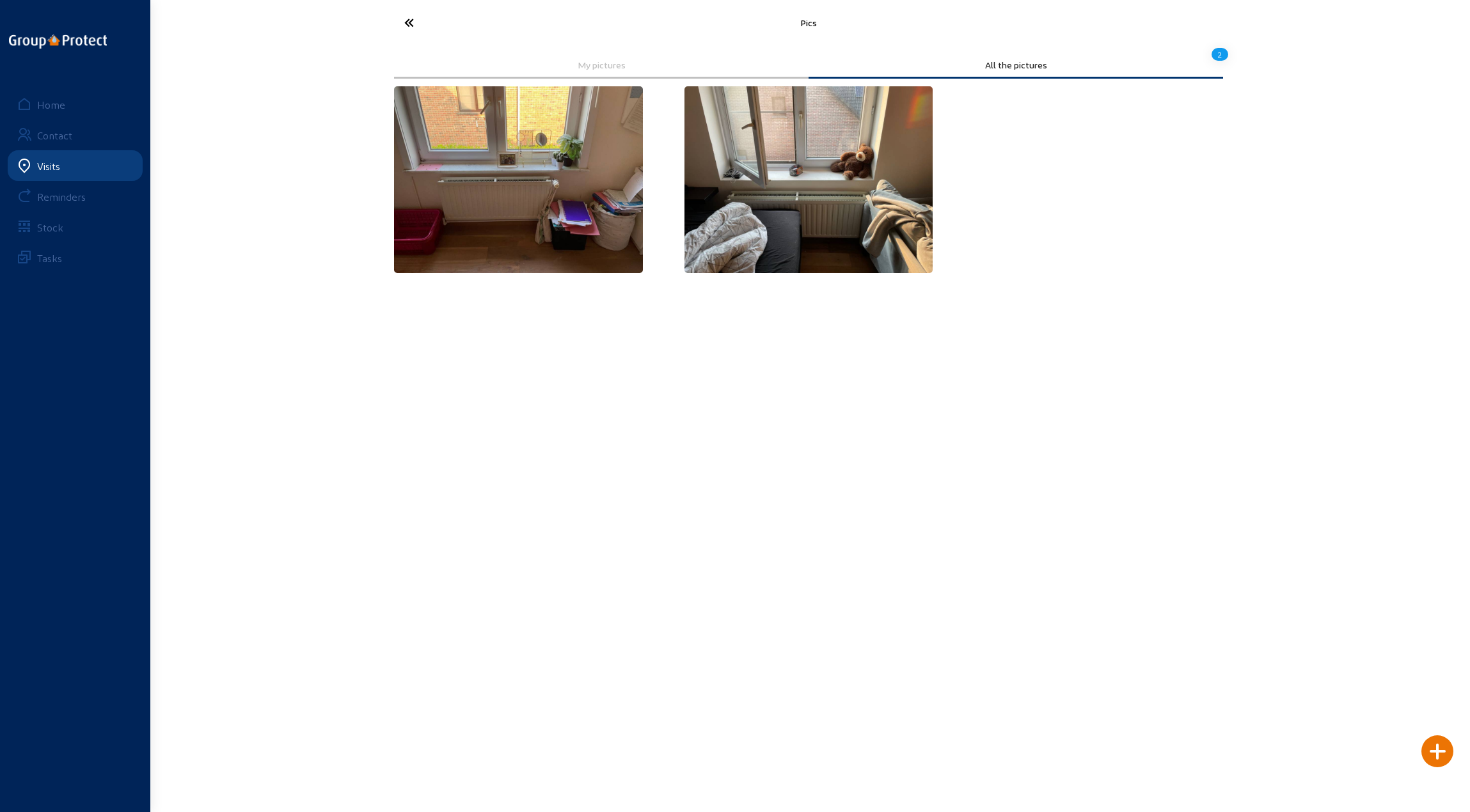
click at [507, 173] on img at bounding box center [519, 179] width 249 height 186
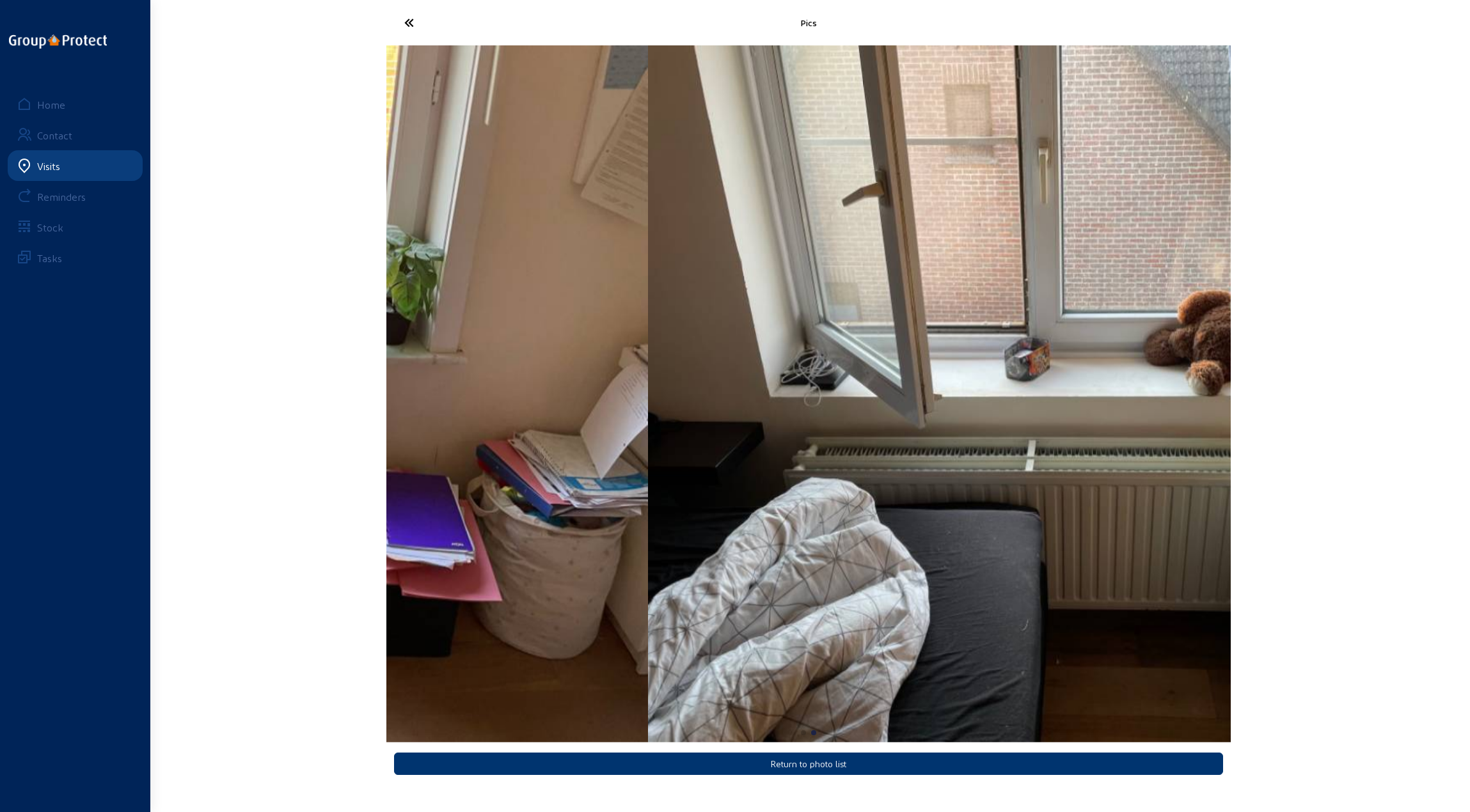
click at [404, 406] on img "1 / 2" at bounding box center [226, 394] width 845 height 697
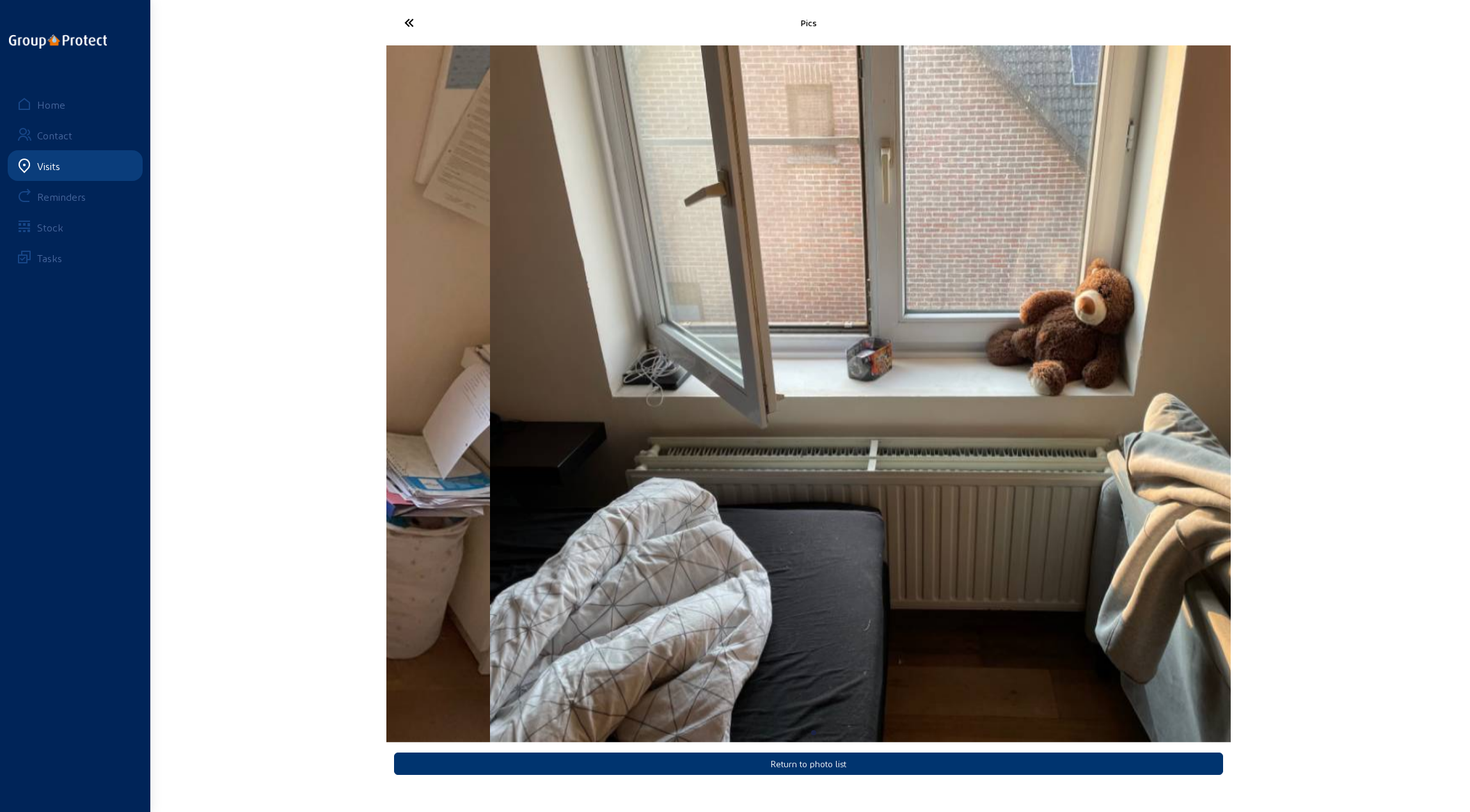
click at [1134, 428] on img "2 / 2" at bounding box center [912, 394] width 845 height 697
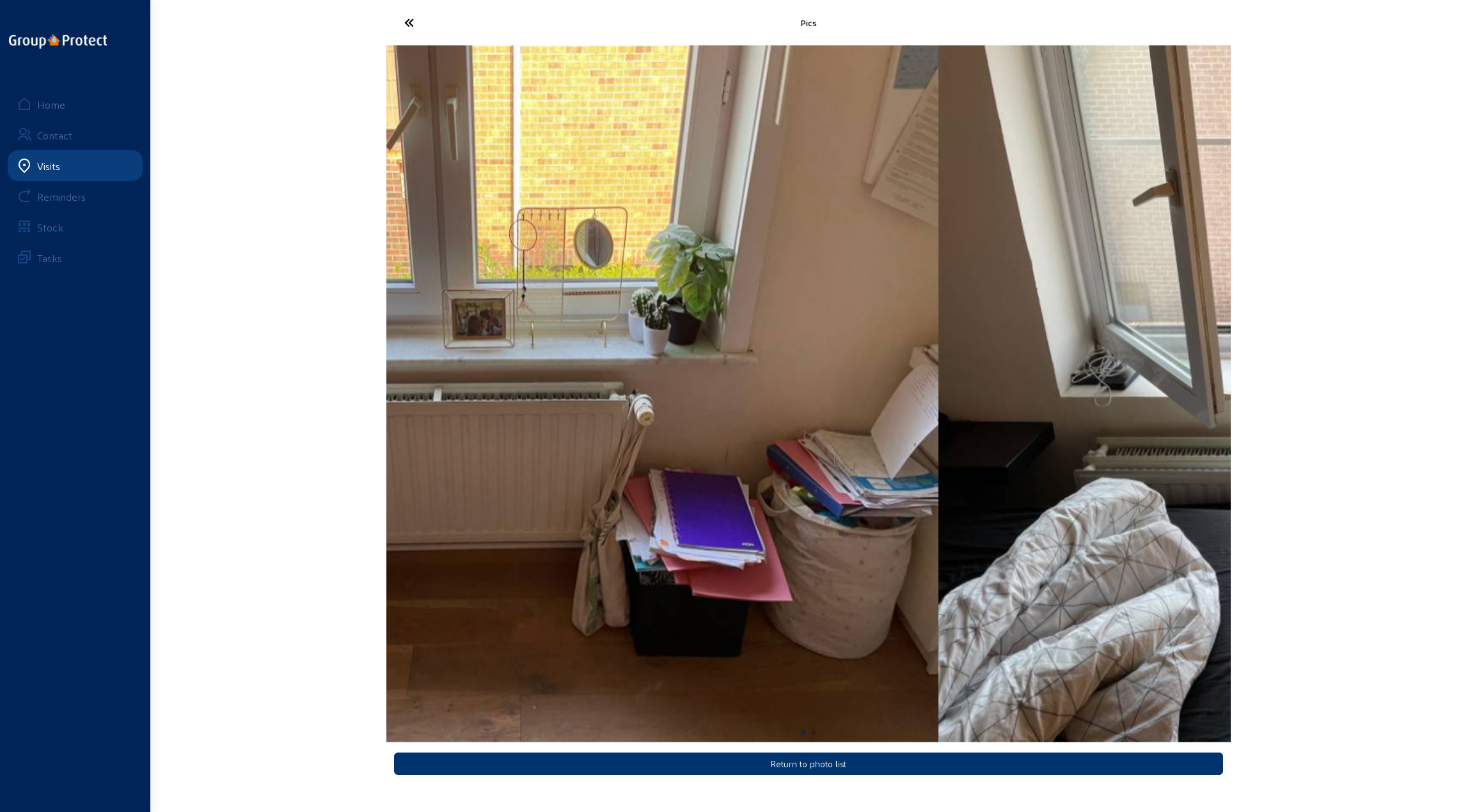
click at [580, 423] on img "1 / 2" at bounding box center [516, 394] width 845 height 697
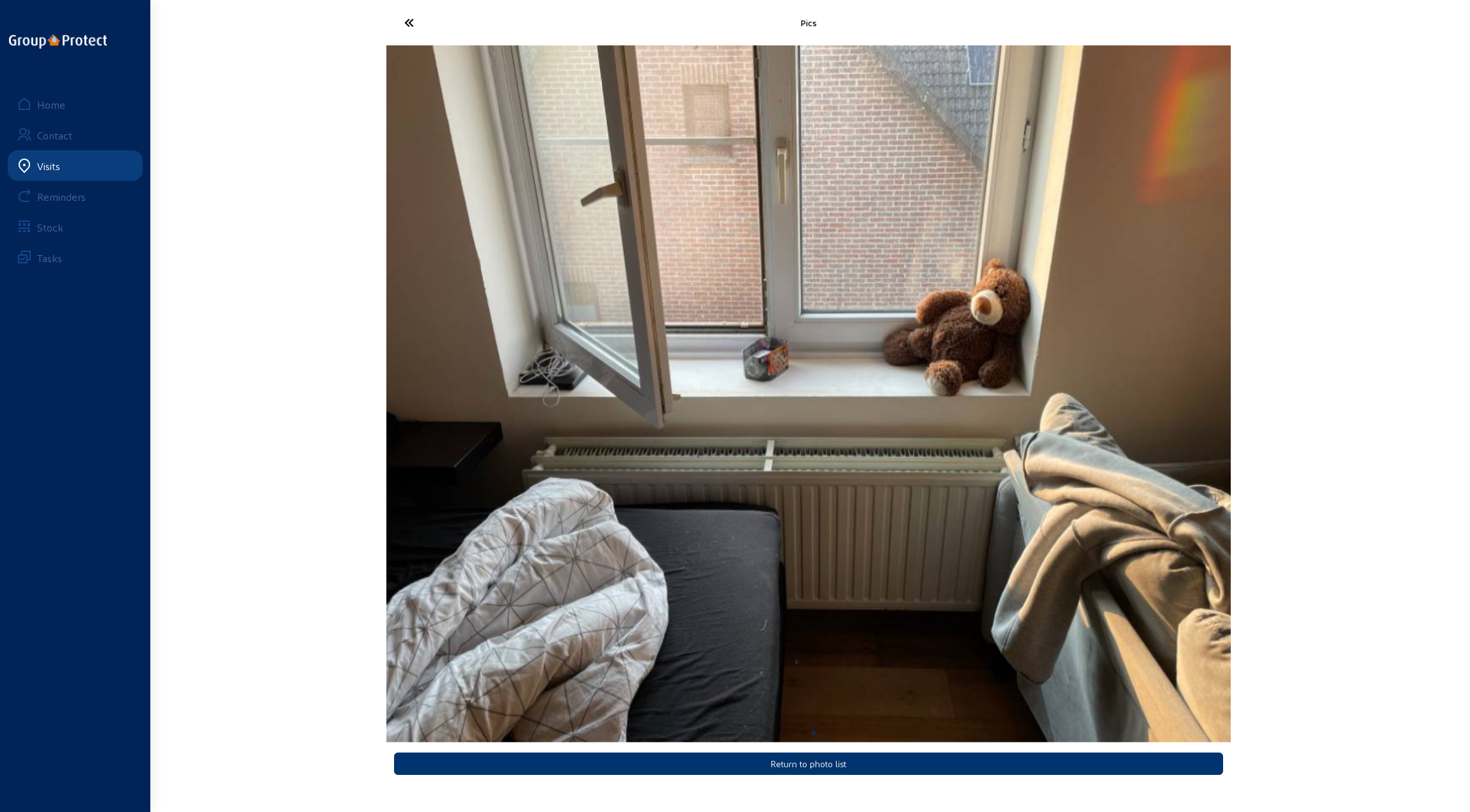
click at [404, 23] on icon at bounding box center [456, 22] width 117 height 22
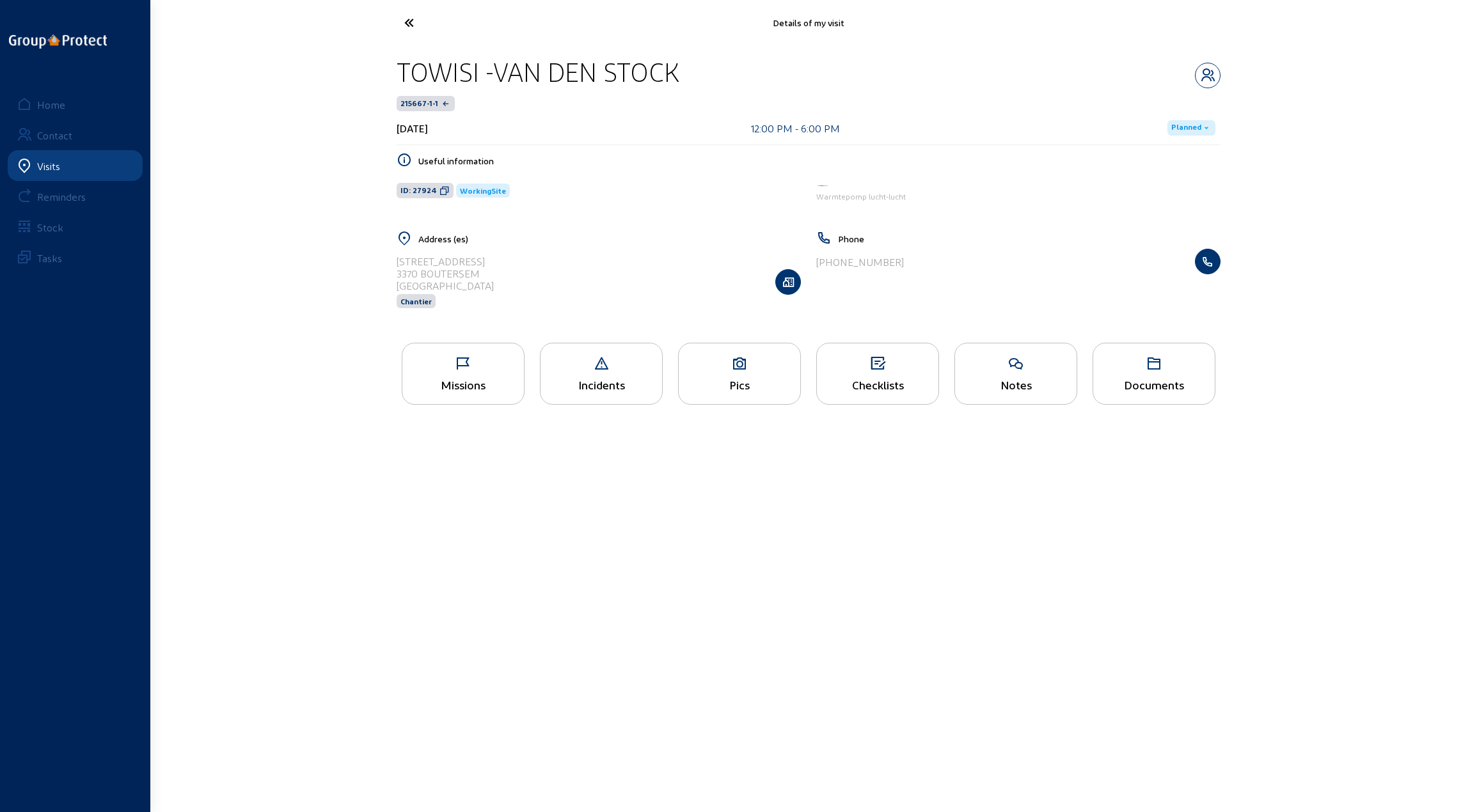
click at [464, 371] on div "Missions" at bounding box center [462, 373] width 123 height 62
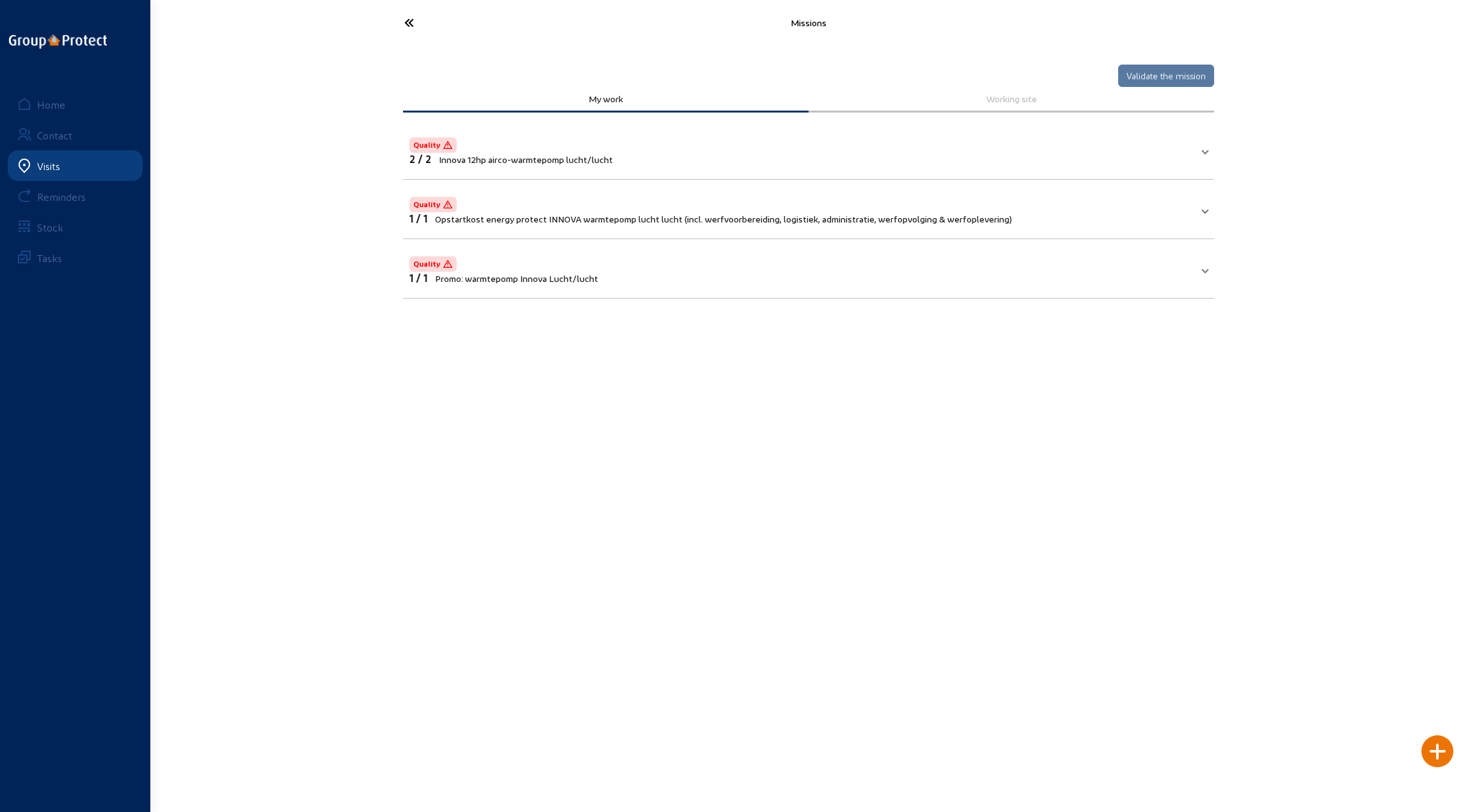
click at [408, 22] on icon at bounding box center [456, 22] width 117 height 22
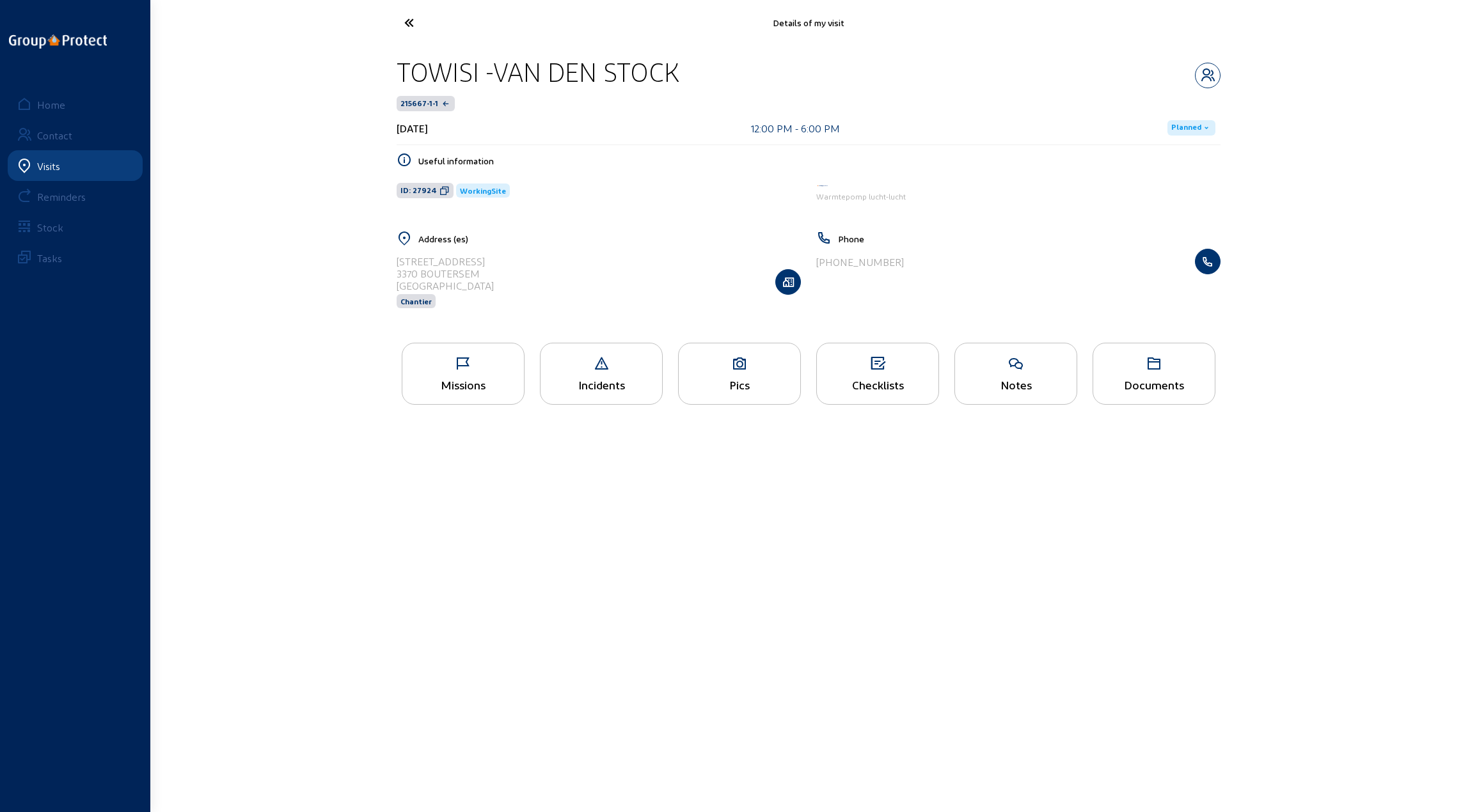
click at [410, 20] on icon at bounding box center [456, 22] width 117 height 22
